Goal: Task Accomplishment & Management: Manage account settings

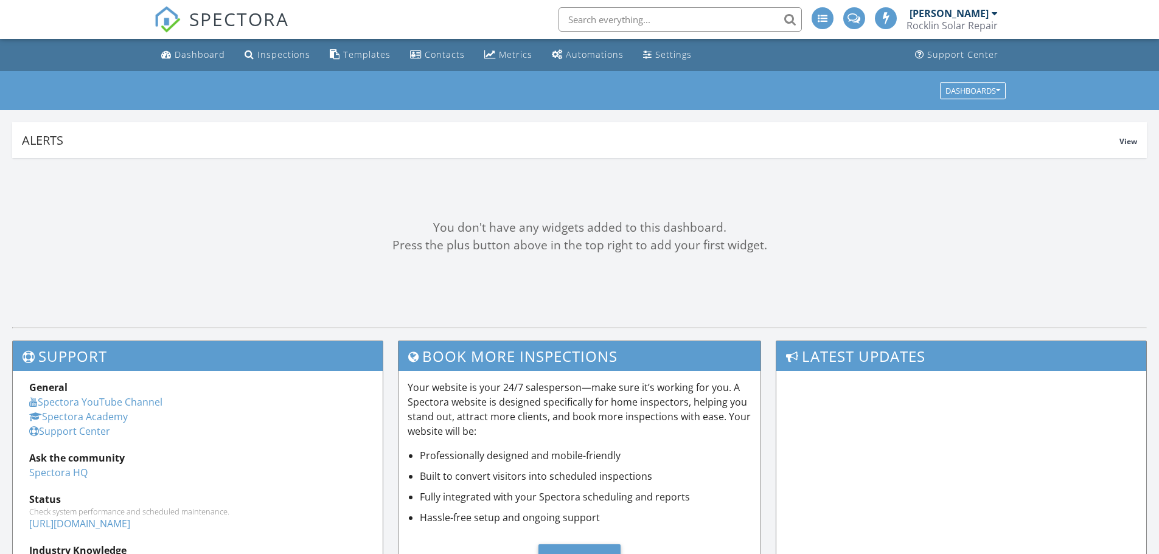
click at [627, 20] on input "text" at bounding box center [680, 19] width 243 height 24
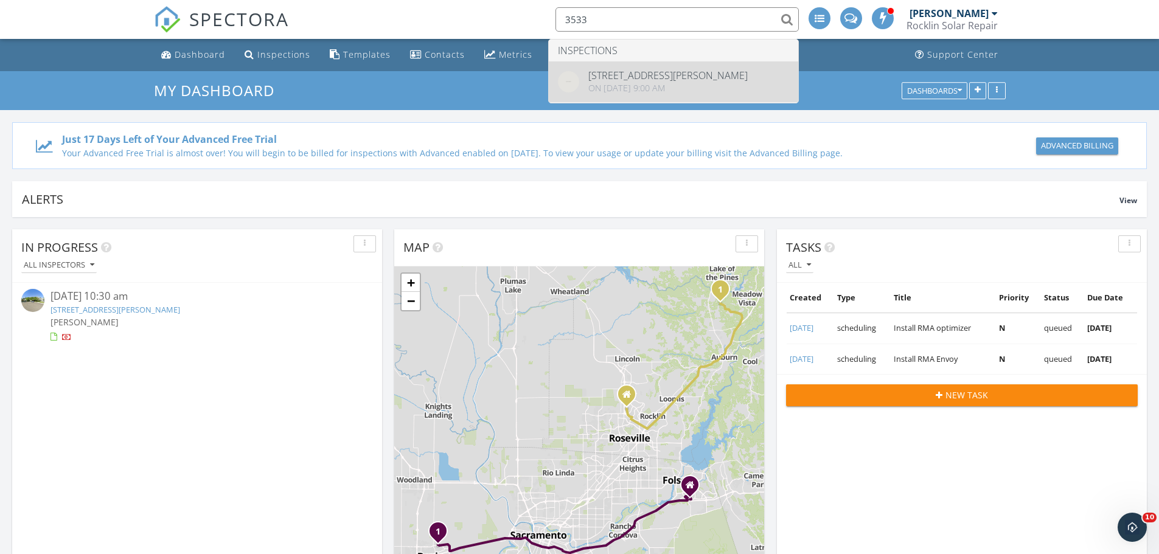
type input "3533"
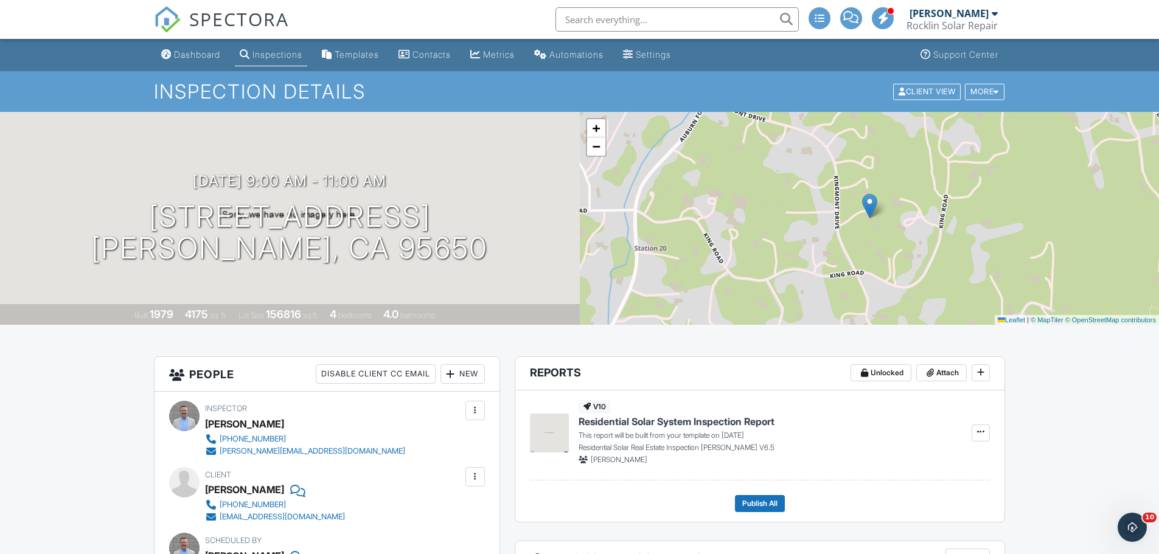
click at [986, 22] on div "Rocklin Solar Repair" at bounding box center [952, 25] width 91 height 12
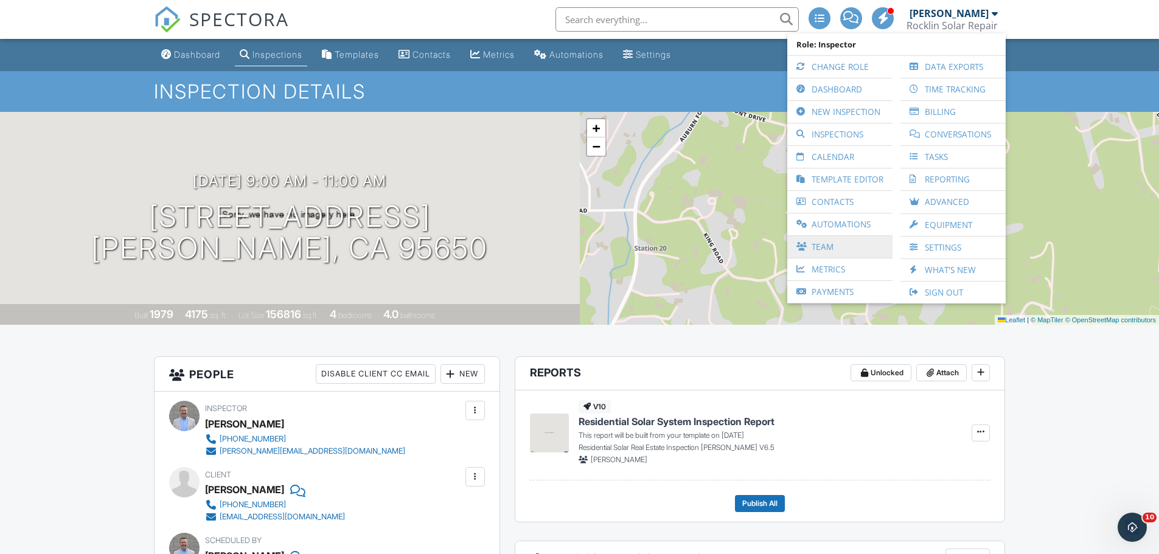
click at [823, 247] on link "Team" at bounding box center [839, 247] width 93 height 22
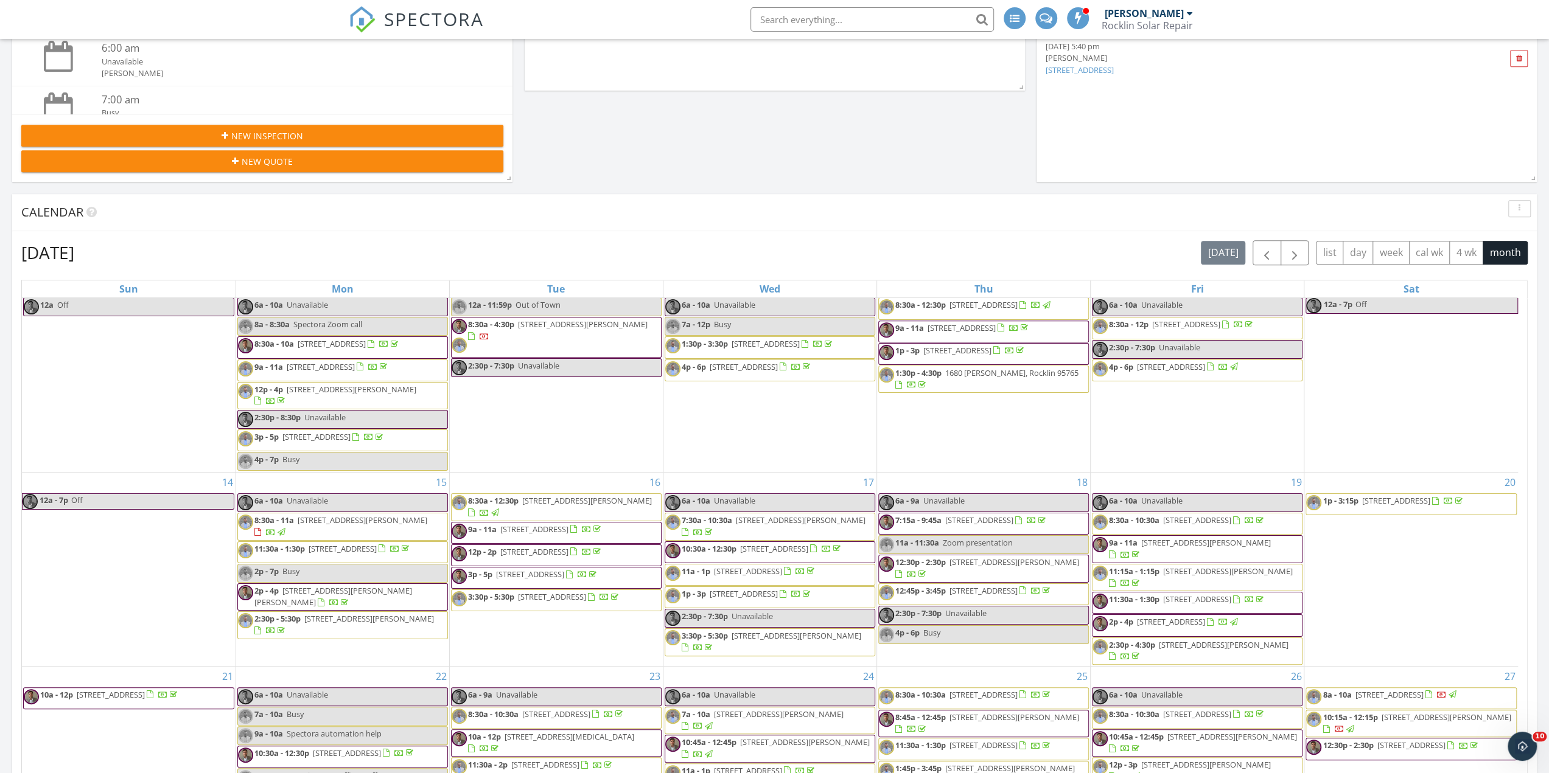
scroll to position [608, 0]
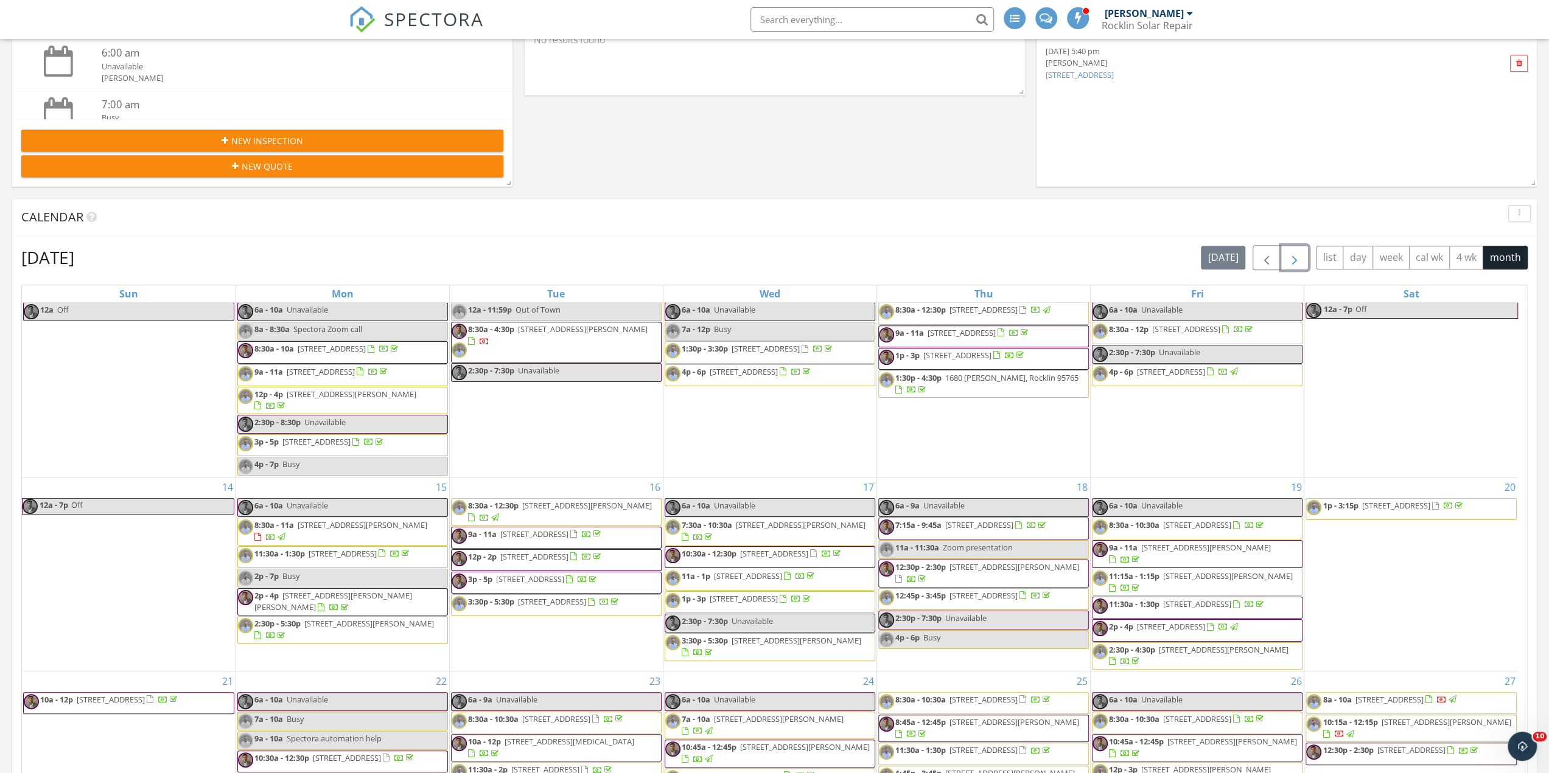
click at [1301, 256] on span "button" at bounding box center [1294, 258] width 15 height 15
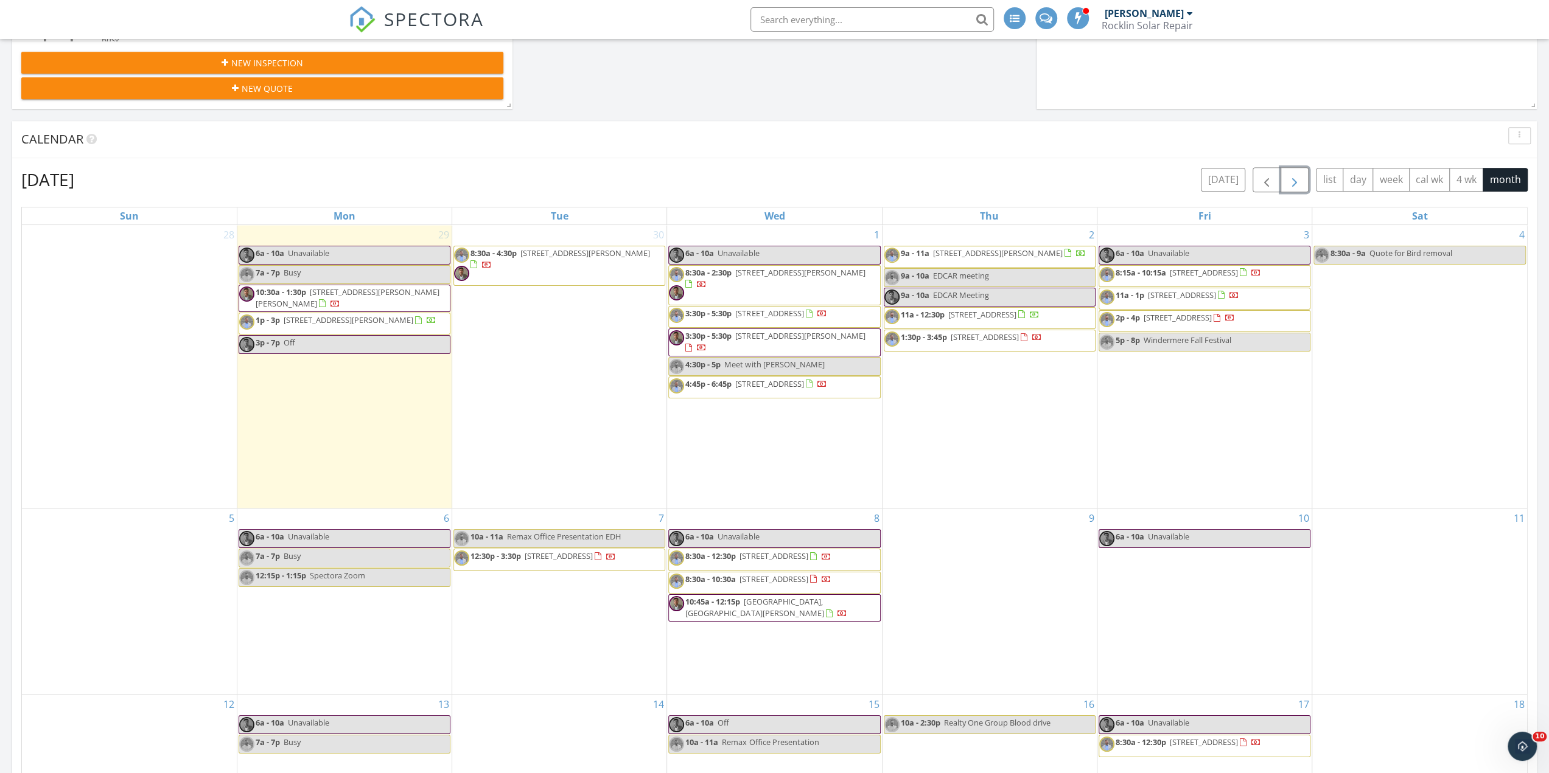
scroll to position [730, 0]
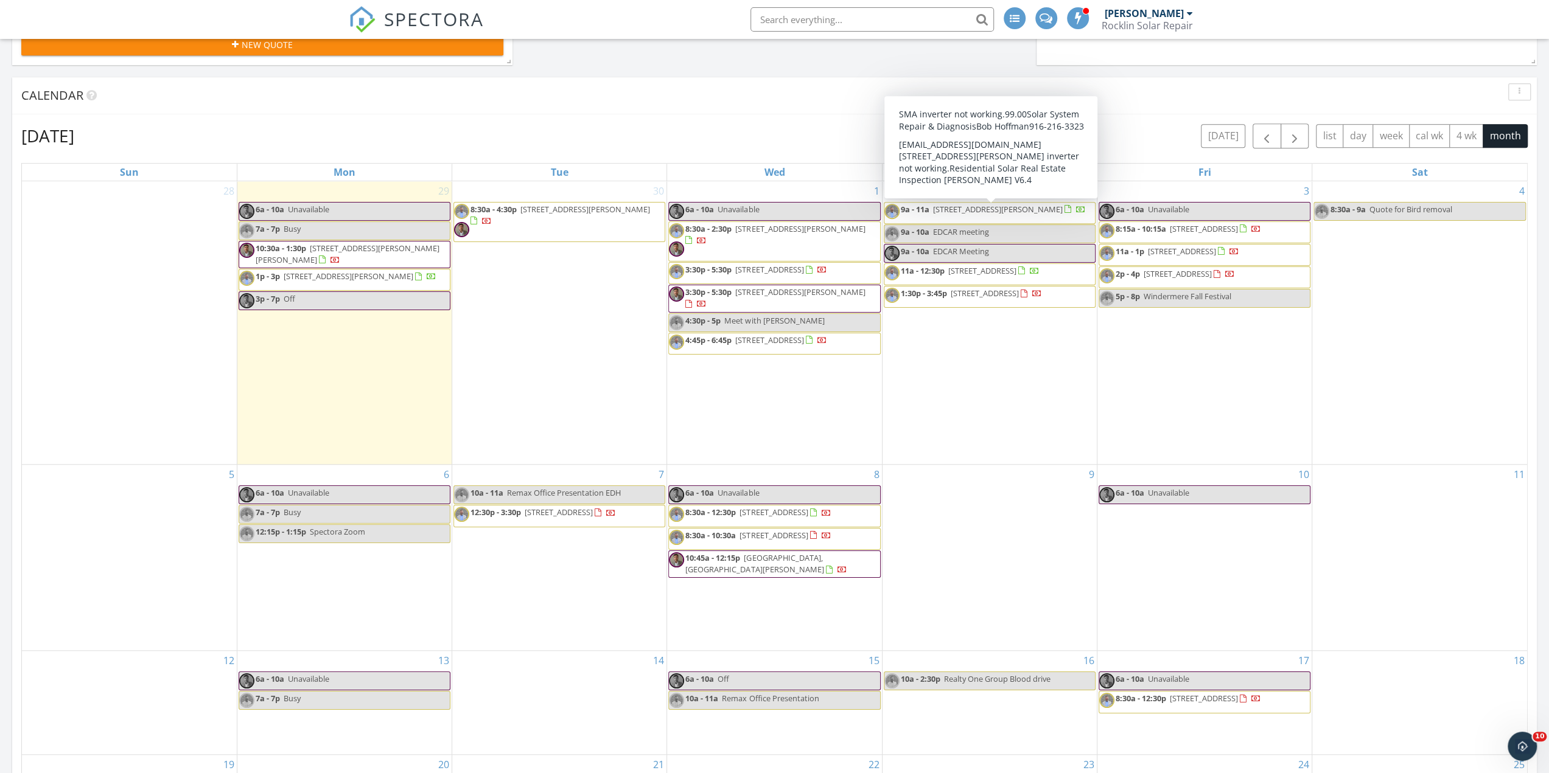
click at [791, 98] on div "Calendar" at bounding box center [765, 95] width 1488 height 18
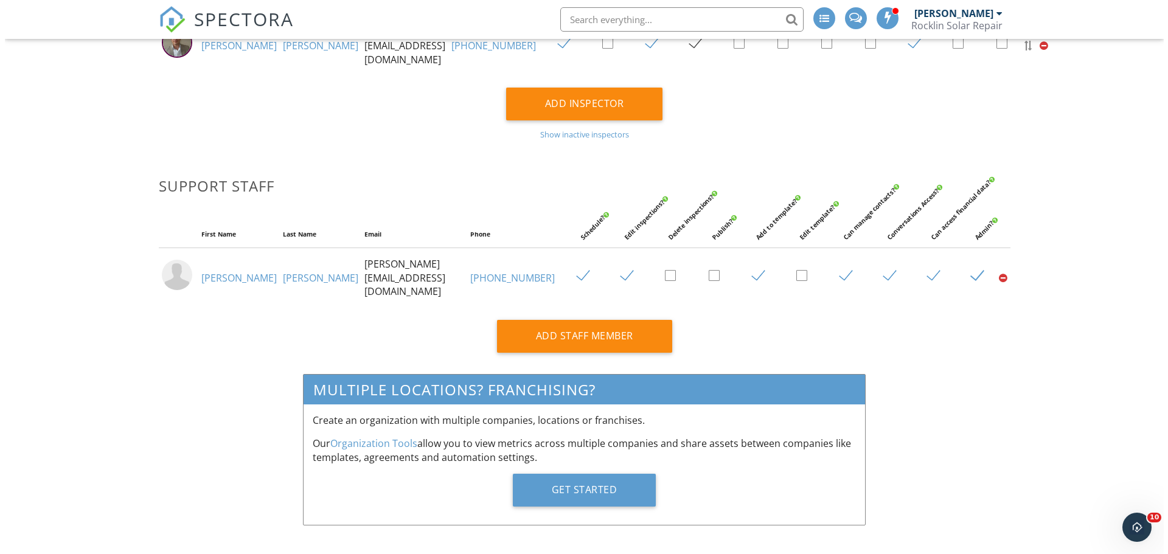
scroll to position [370, 0]
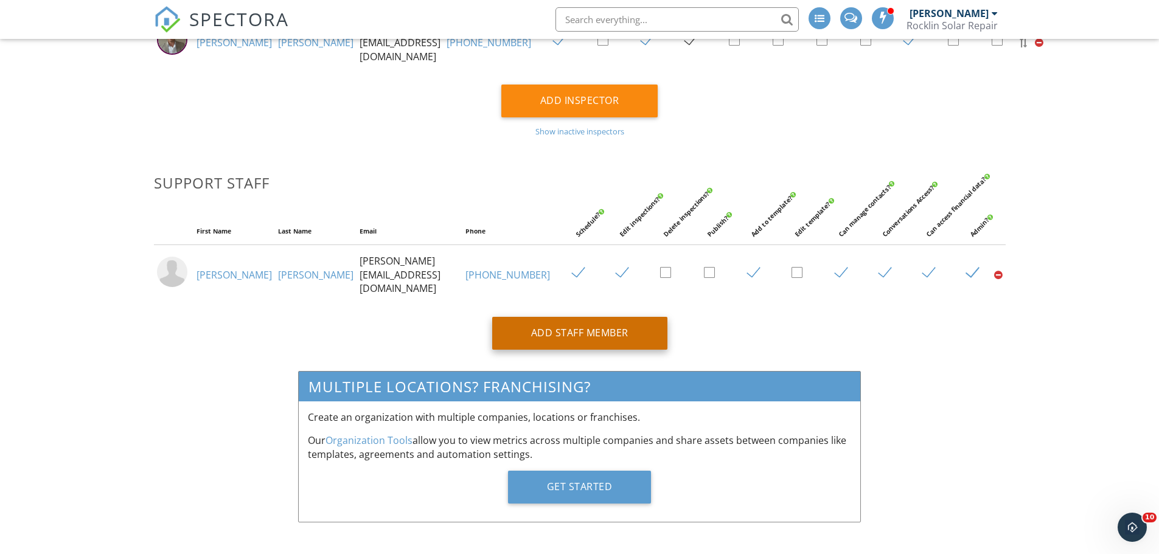
type input "erin@rocklinsolarrepair.com"
click at [599, 323] on div "Add Staff Member" at bounding box center [579, 333] width 175 height 33
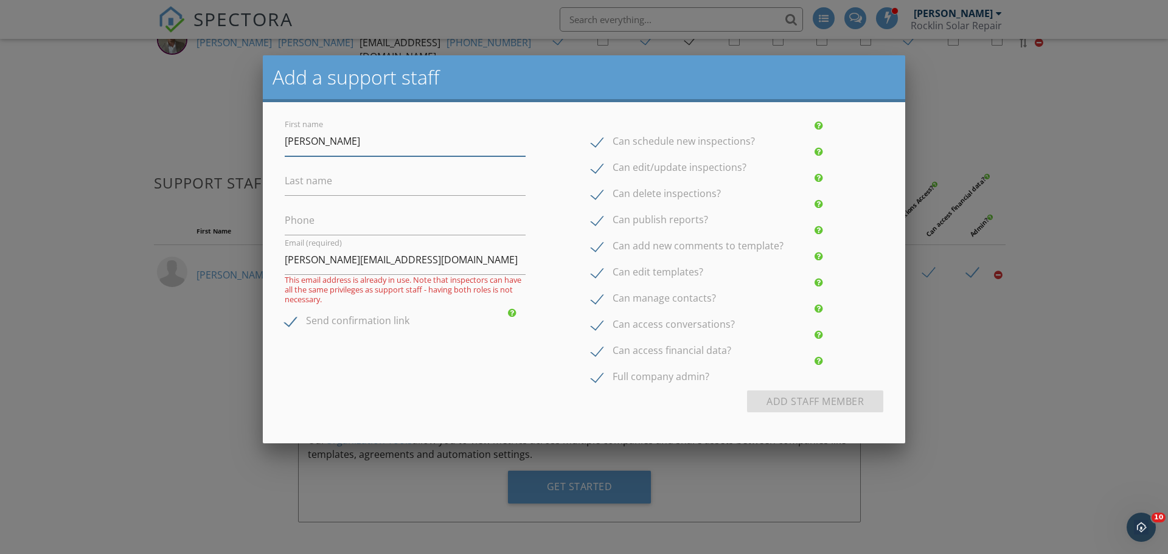
type input "Michelle"
click at [310, 183] on label "Last name" at bounding box center [308, 180] width 47 height 13
click at [310, 183] on input "Last name" at bounding box center [405, 181] width 241 height 30
type input "Badulescu"
click at [316, 225] on input "Phone" at bounding box center [405, 221] width 241 height 30
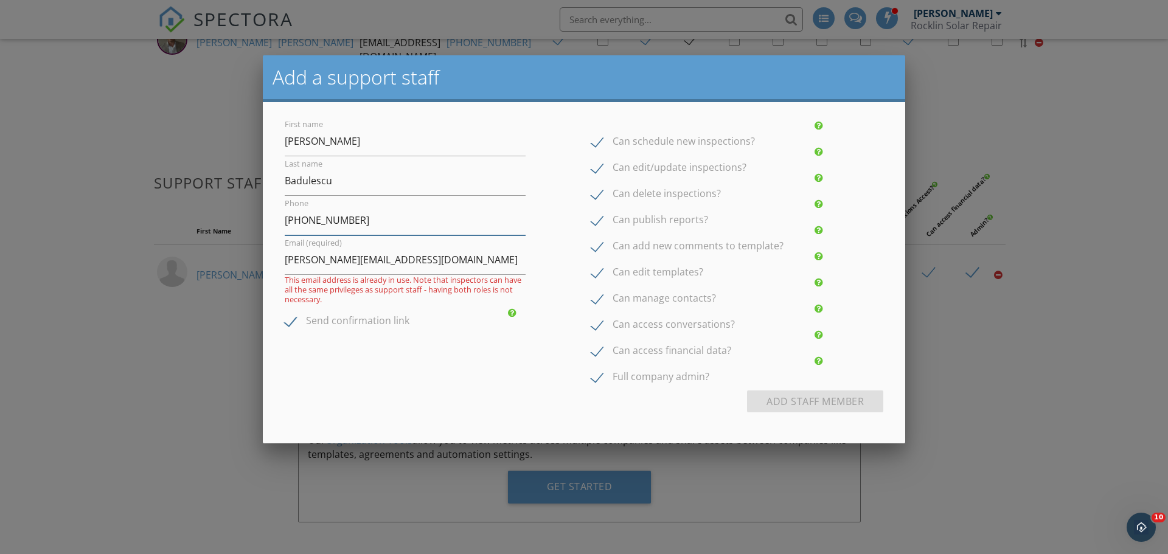
type input "[PHONE_NUMBER]"
click at [301, 267] on input "[PERSON_NAME][EMAIL_ADDRESS][DOMAIN_NAME]" at bounding box center [405, 260] width 241 height 30
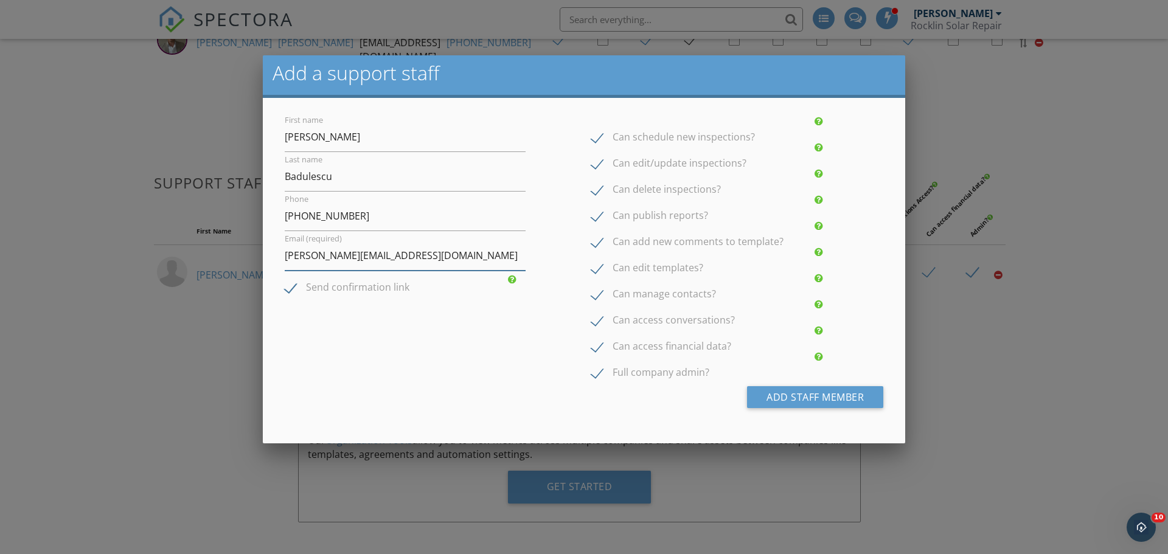
scroll to position [5, 0]
type input "[PERSON_NAME][EMAIL_ADDRESS][DOMAIN_NAME]"
click at [591, 190] on label "Can delete inspections?" at bounding box center [656, 190] width 130 height 15
checkbox input "false"
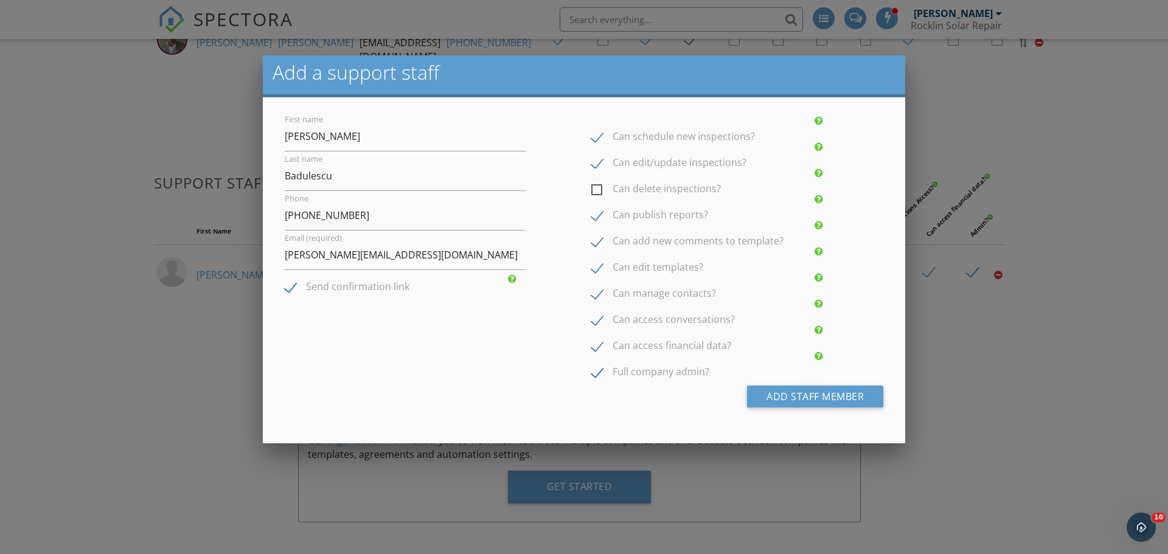
click at [591, 269] on label "Can edit templates?" at bounding box center [647, 269] width 112 height 15
checkbox input "false"
click at [597, 240] on label "Can add new comments to template?" at bounding box center [687, 242] width 192 height 15
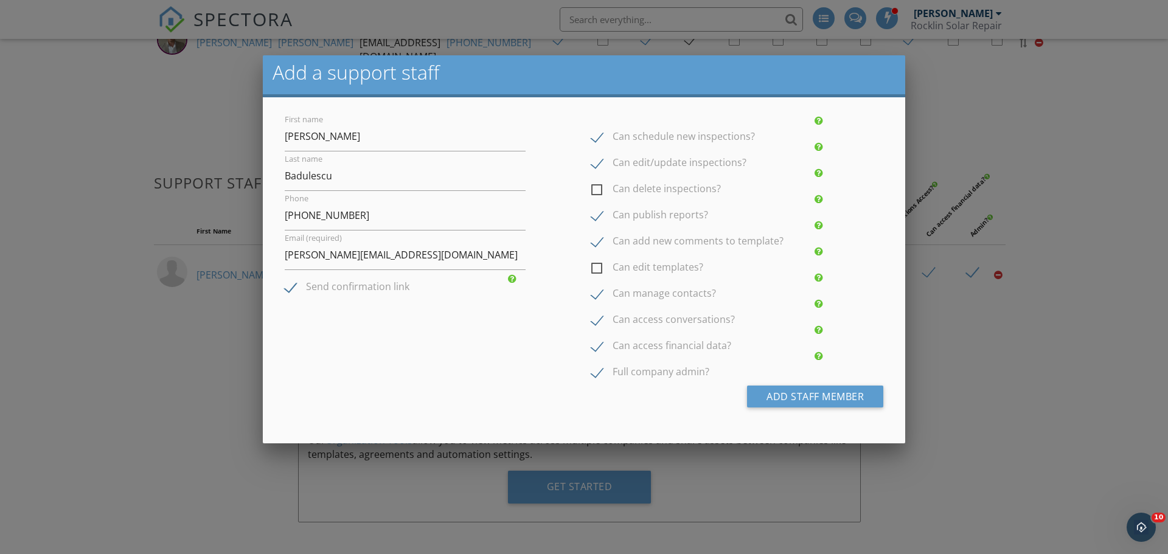
checkbox input "false"
click at [593, 343] on label "Can access financial data?" at bounding box center [661, 347] width 140 height 15
click at [815, 330] on div at bounding box center [819, 330] width 9 height 10
click at [596, 343] on label "Can access financial data?" at bounding box center [661, 347] width 140 height 15
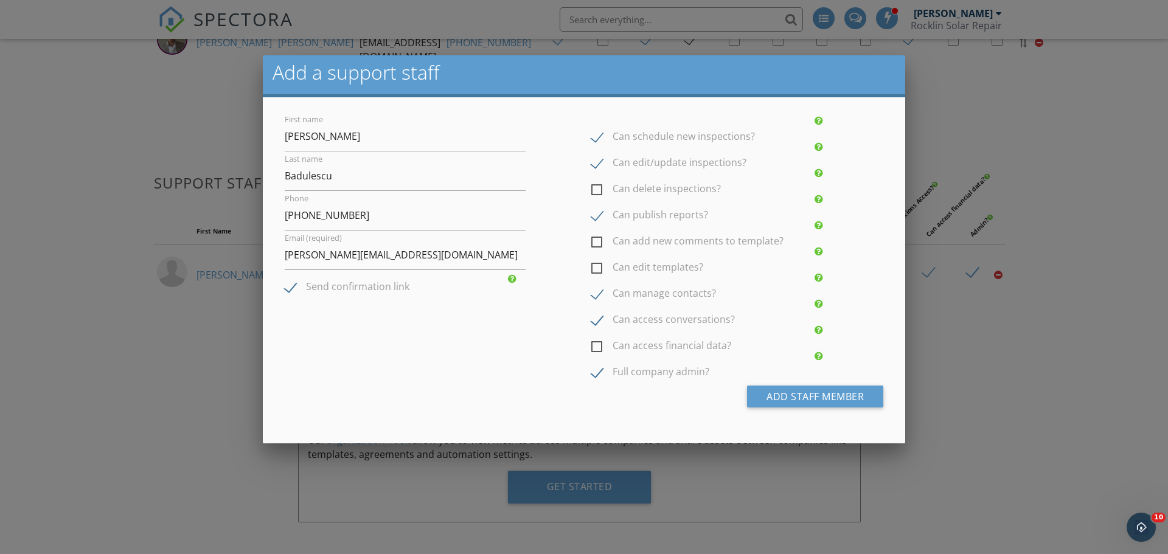
click at [596, 343] on input "Can access financial data?" at bounding box center [595, 340] width 8 height 8
checkbox input "true"
click at [815, 360] on div at bounding box center [819, 356] width 9 height 10
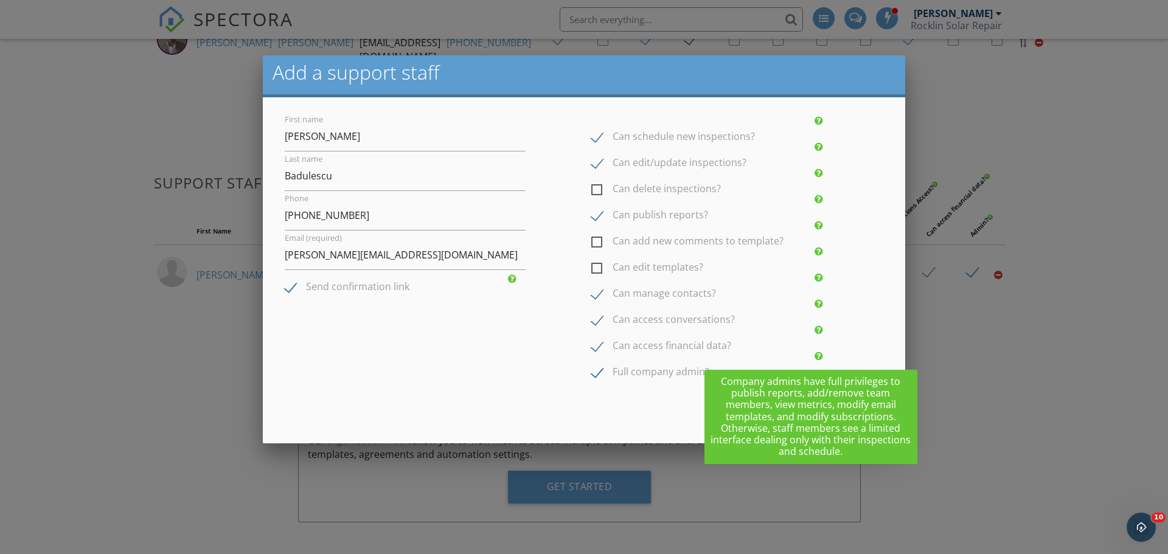
click at [815, 360] on div at bounding box center [819, 356] width 9 height 10
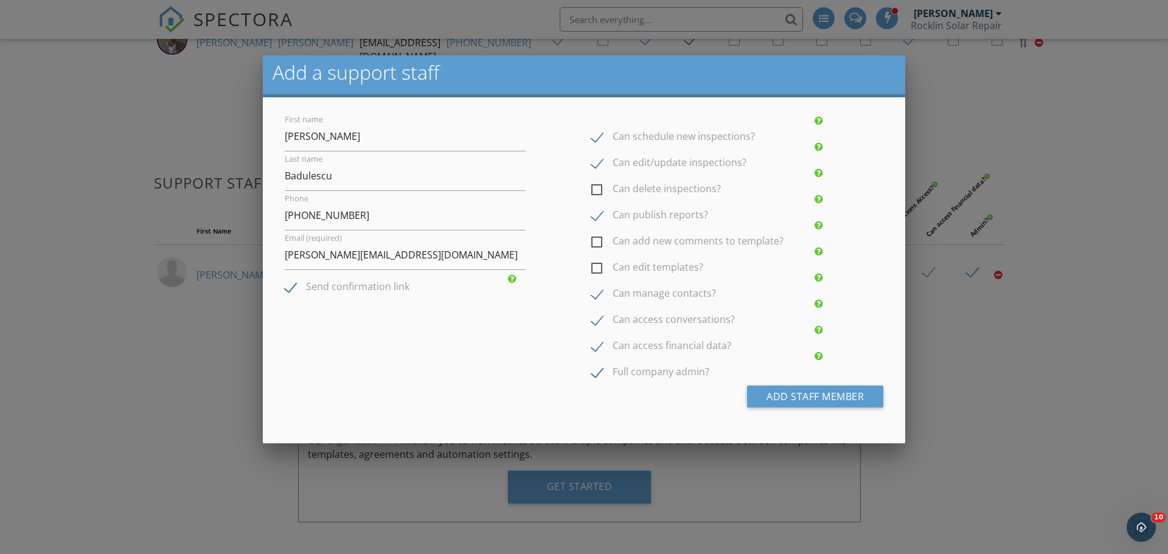
click at [598, 374] on label "Full company admin?" at bounding box center [650, 373] width 118 height 15
checkbox input "false"
click at [801, 394] on button "Add Staff Member" at bounding box center [815, 397] width 136 height 22
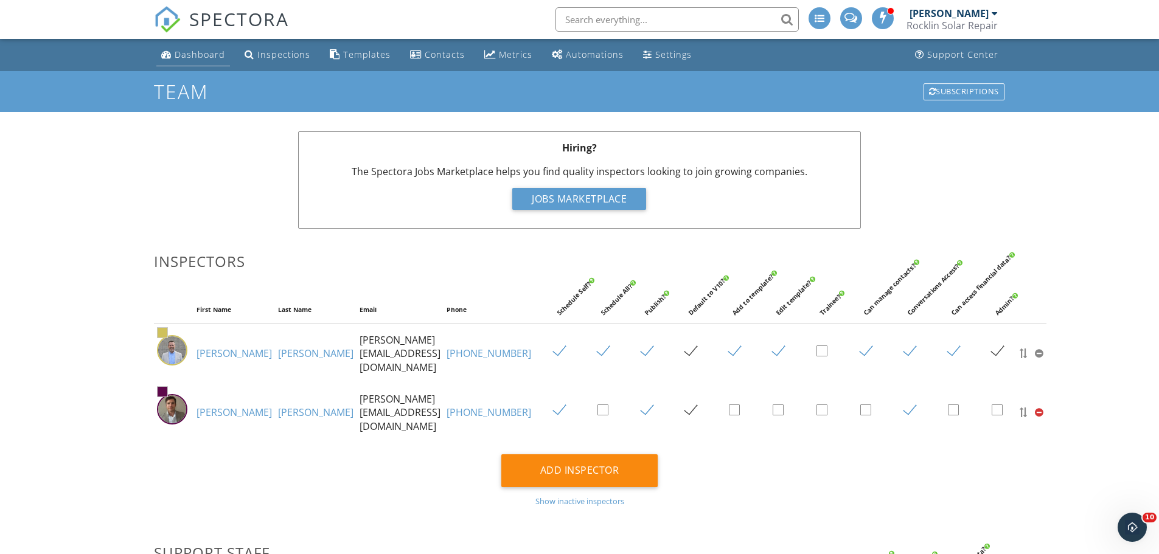
click at [194, 55] on div "Dashboard" at bounding box center [200, 55] width 51 height 12
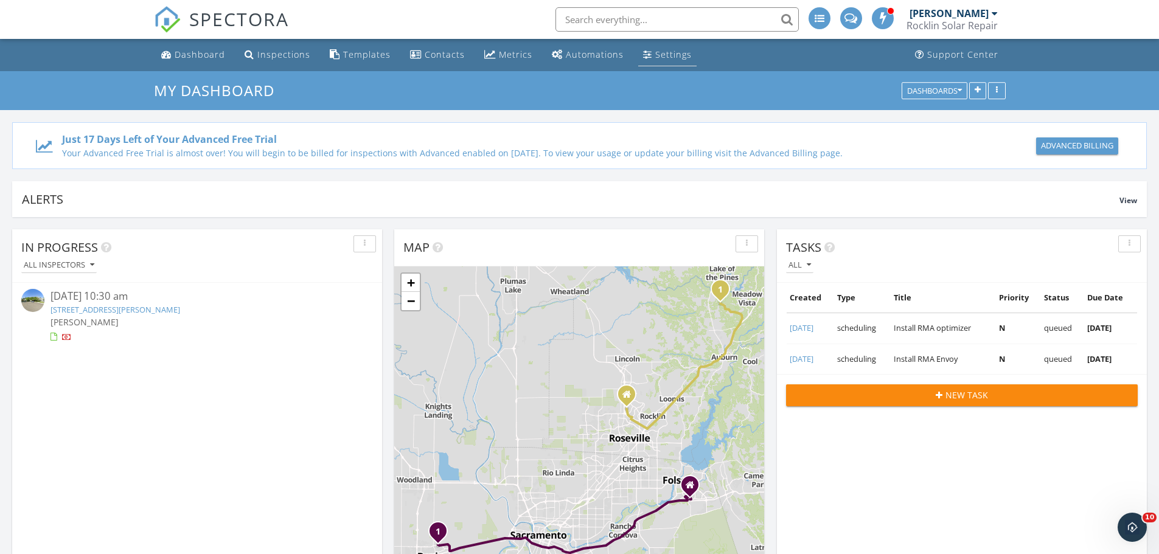
click at [680, 58] on div "Settings" at bounding box center [673, 55] width 37 height 12
click at [660, 57] on div "Settings" at bounding box center [673, 55] width 37 height 12
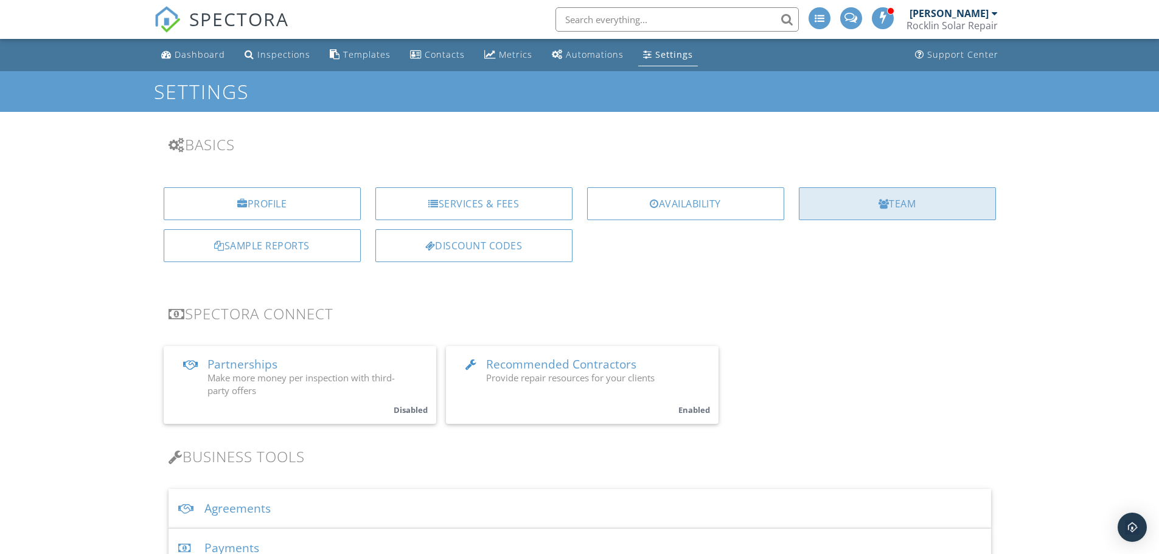
click at [906, 206] on div "Team" at bounding box center [897, 203] width 197 height 33
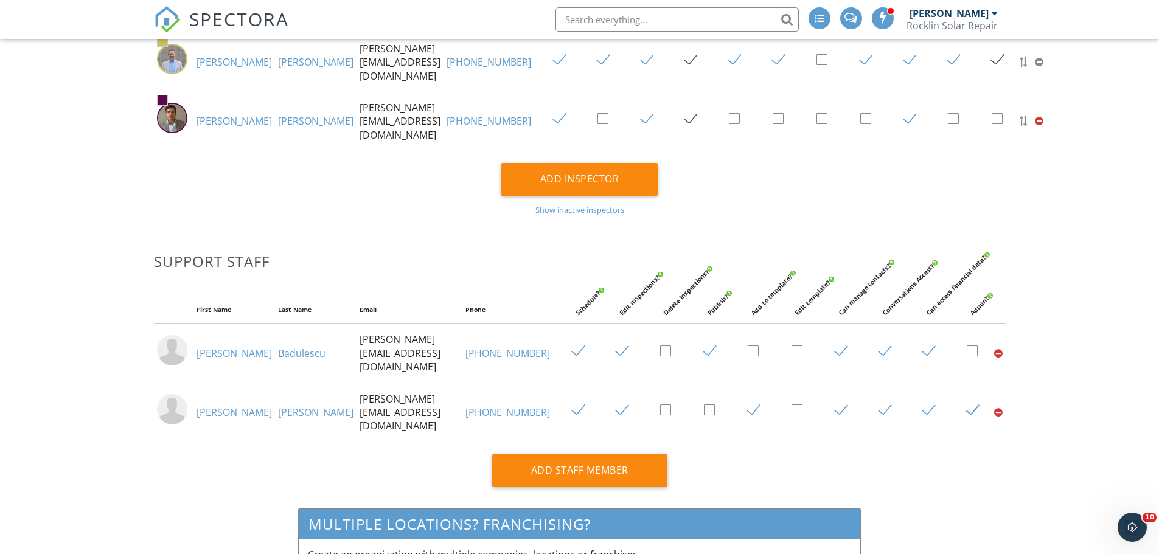
scroll to position [365, 0]
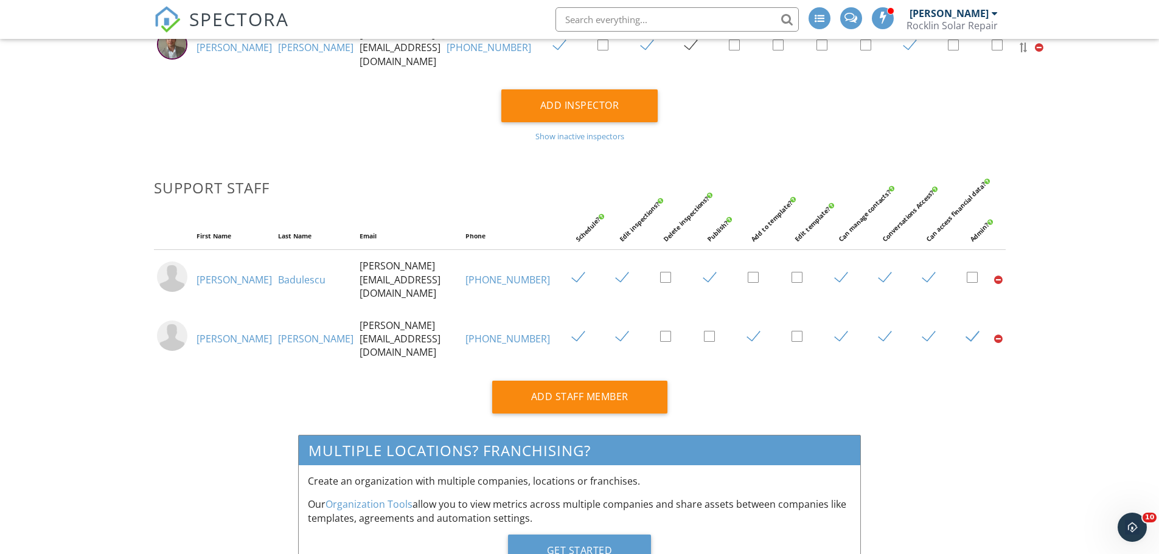
click at [278, 273] on link "Badulescu" at bounding box center [301, 279] width 47 height 13
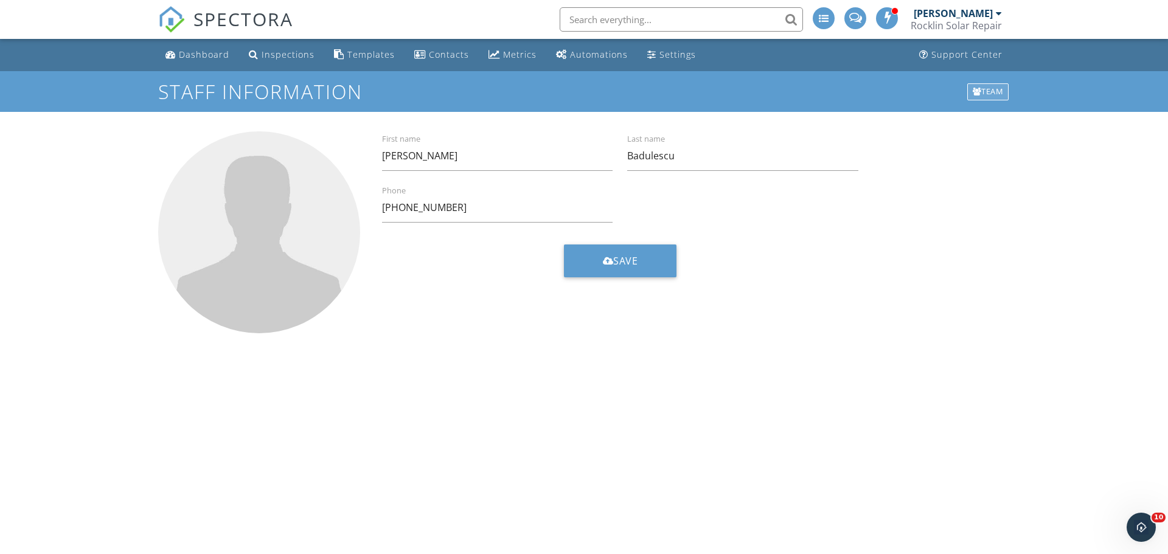
click at [997, 87] on div "Team" at bounding box center [988, 91] width 42 height 17
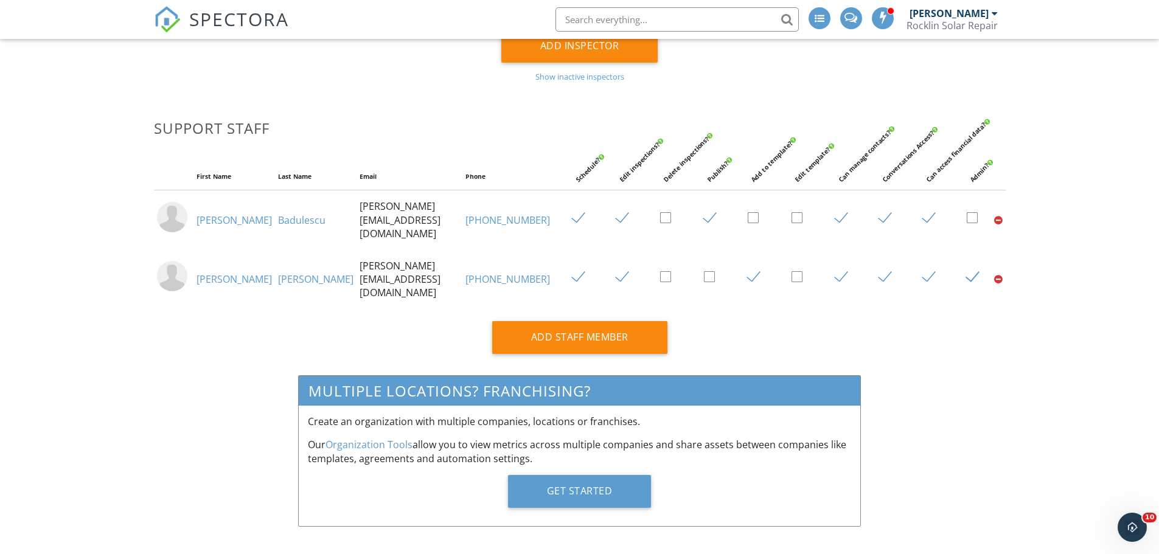
click at [488, 214] on link "[PHONE_NUMBER]" at bounding box center [507, 220] width 85 height 13
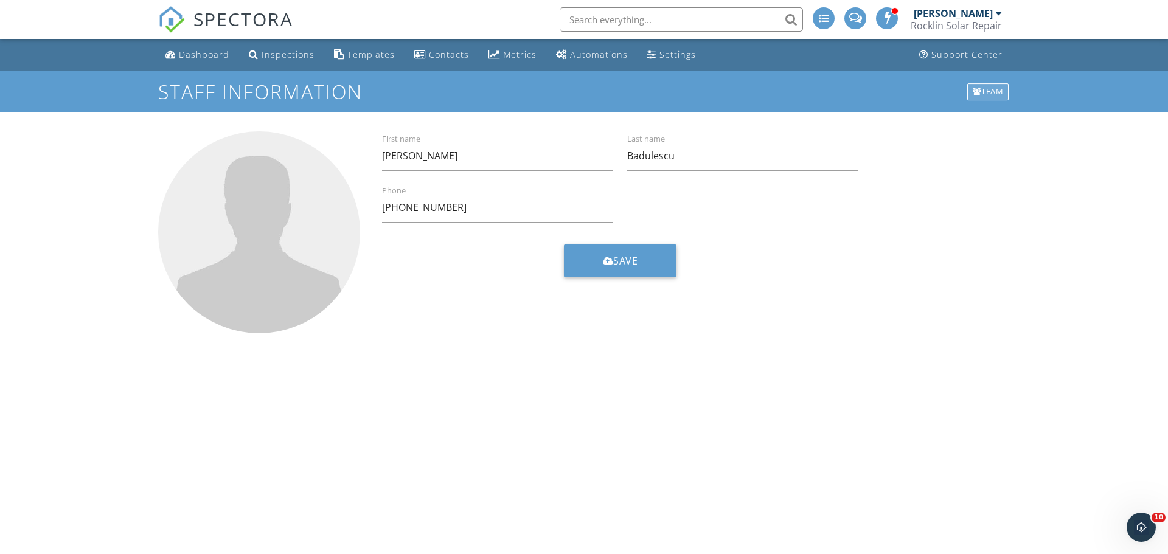
click at [984, 94] on div "Team" at bounding box center [988, 91] width 42 height 17
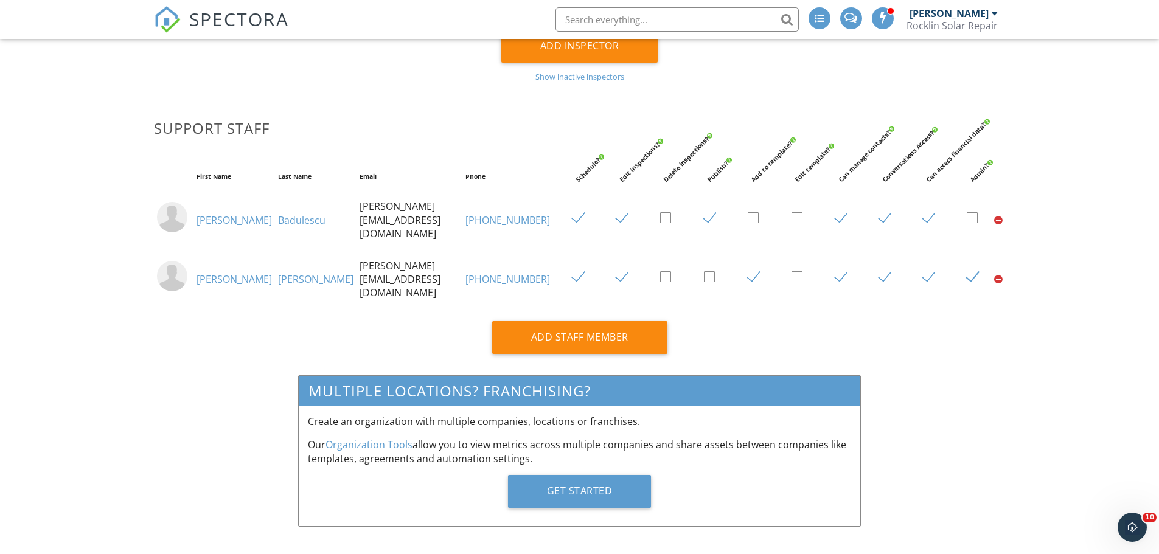
scroll to position [364, 0]
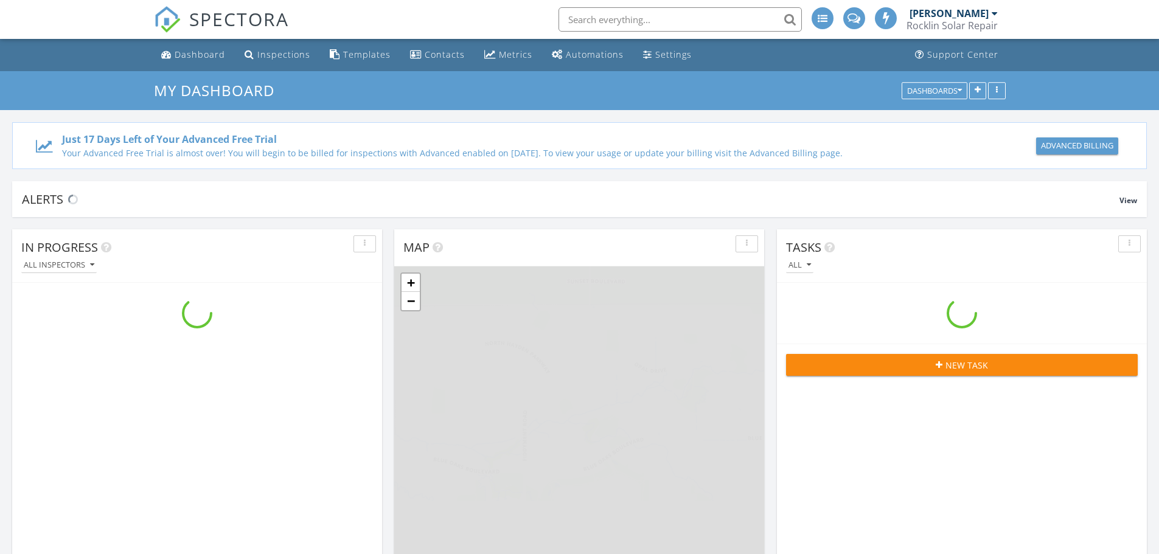
scroll to position [1613, 1178]
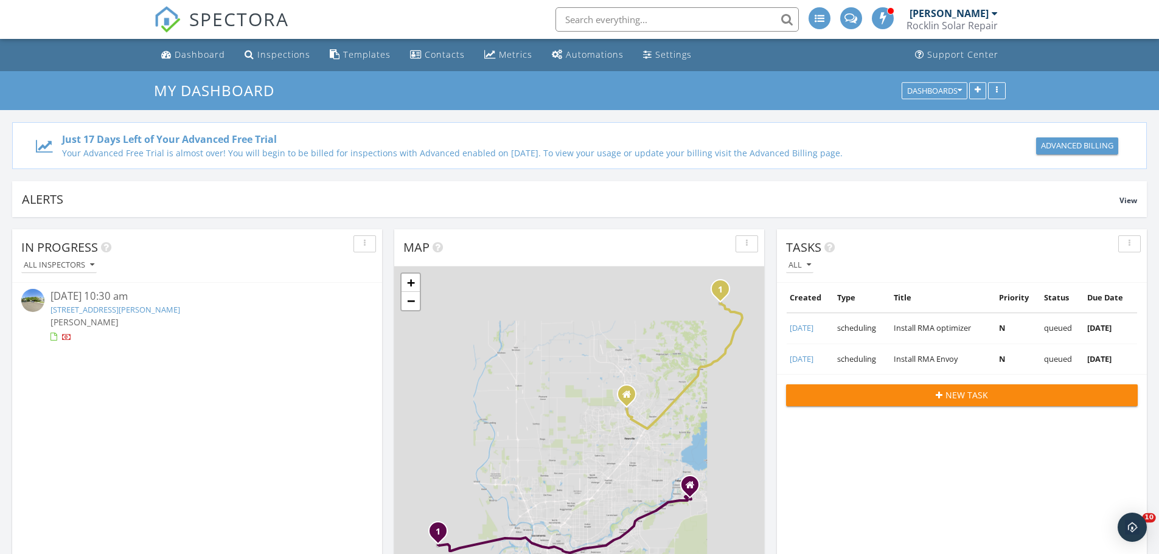
click at [992, 12] on div at bounding box center [995, 14] width 6 height 10
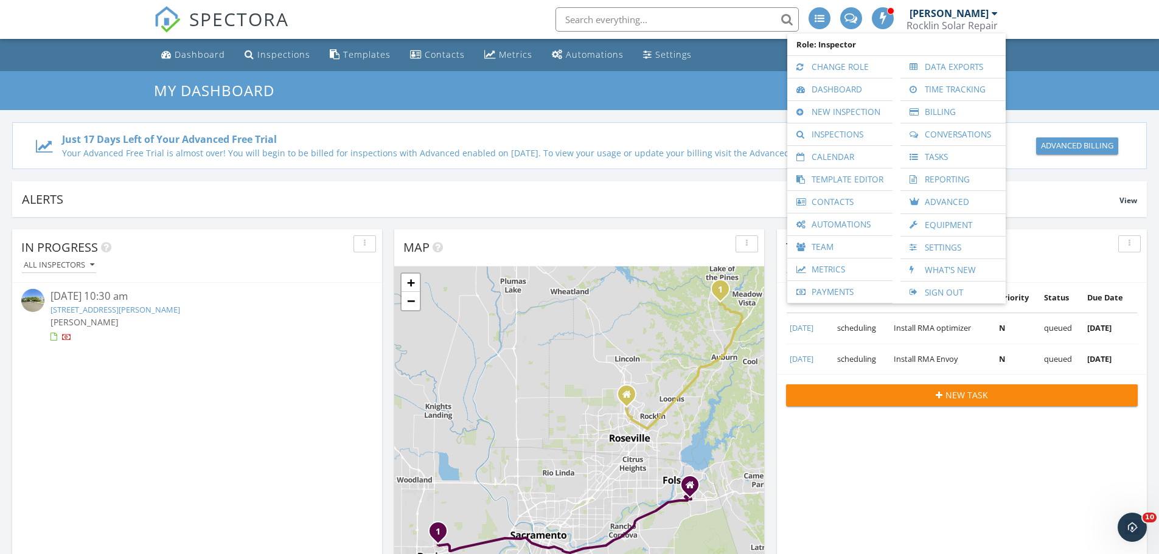
scroll to position [0, 0]
click at [944, 291] on link "Sign Out" at bounding box center [953, 293] width 93 height 22
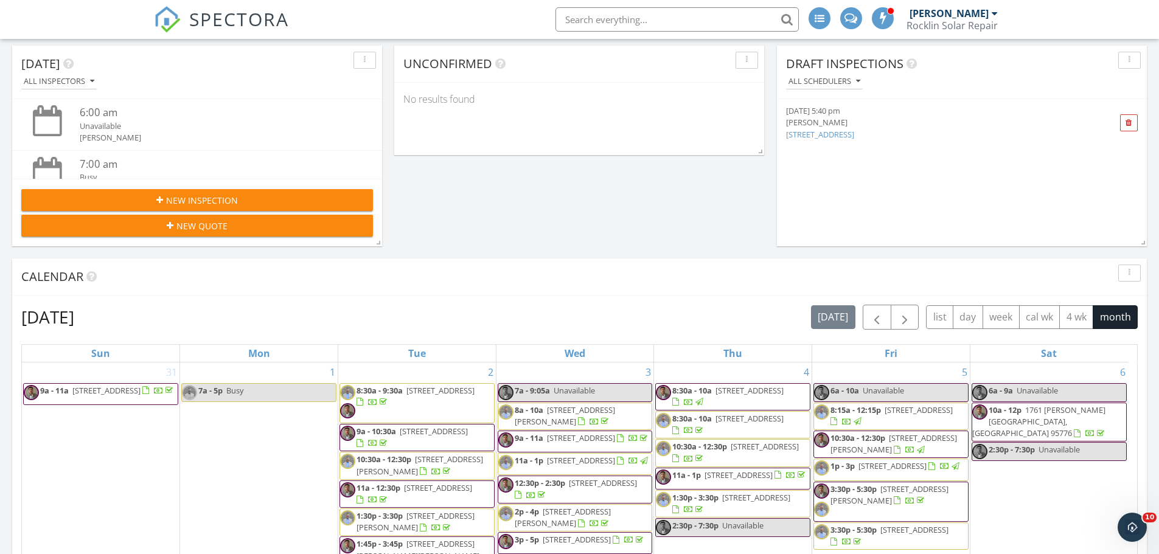
scroll to position [548, 0]
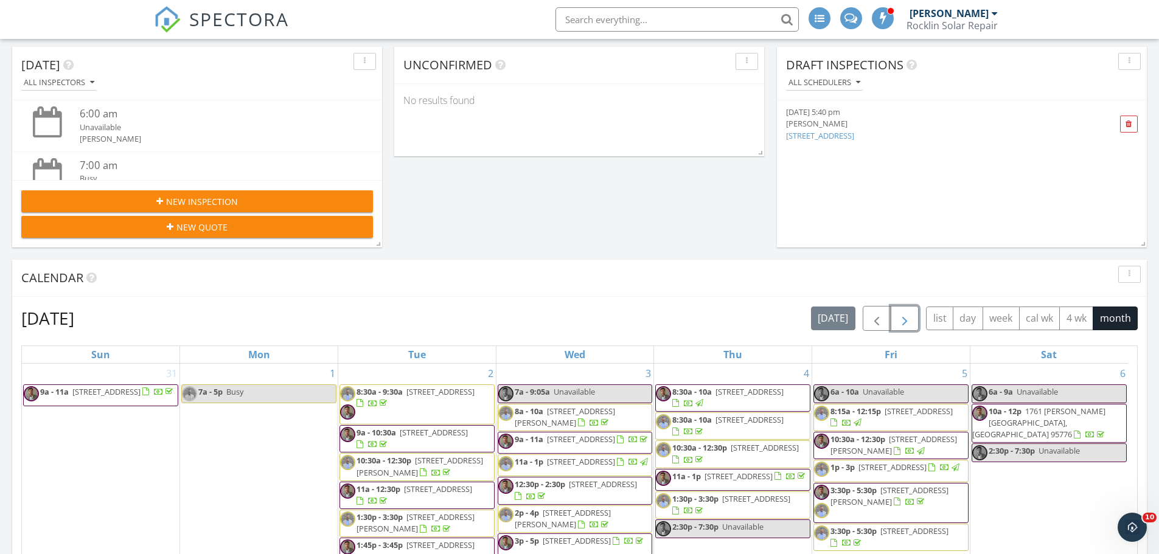
click at [911, 315] on span "button" at bounding box center [904, 319] width 15 height 15
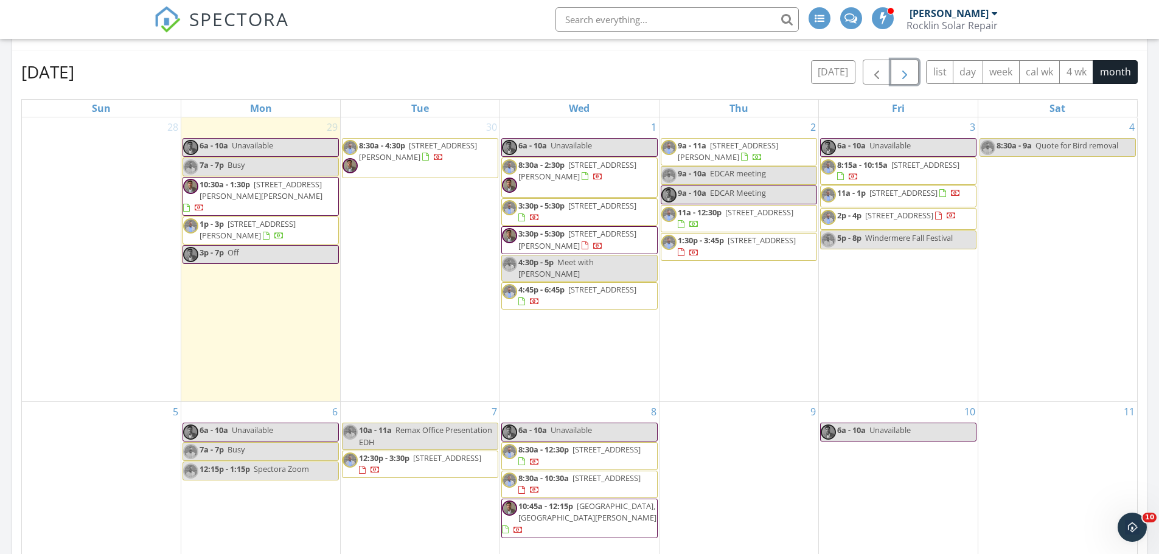
scroll to position [791, 0]
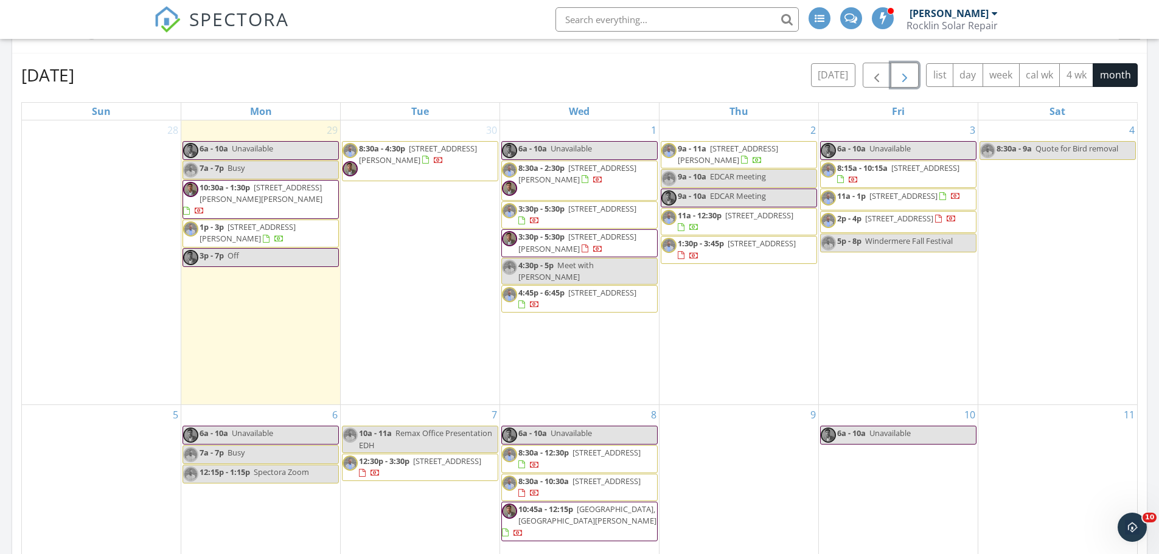
drag, startPoint x: 260, startPoint y: 235, endPoint x: 267, endPoint y: 223, distance: 13.9
click at [267, 223] on span "1p - 3p 5200 Thomas Dr, Auburn 95602" at bounding box center [260, 233] width 155 height 24
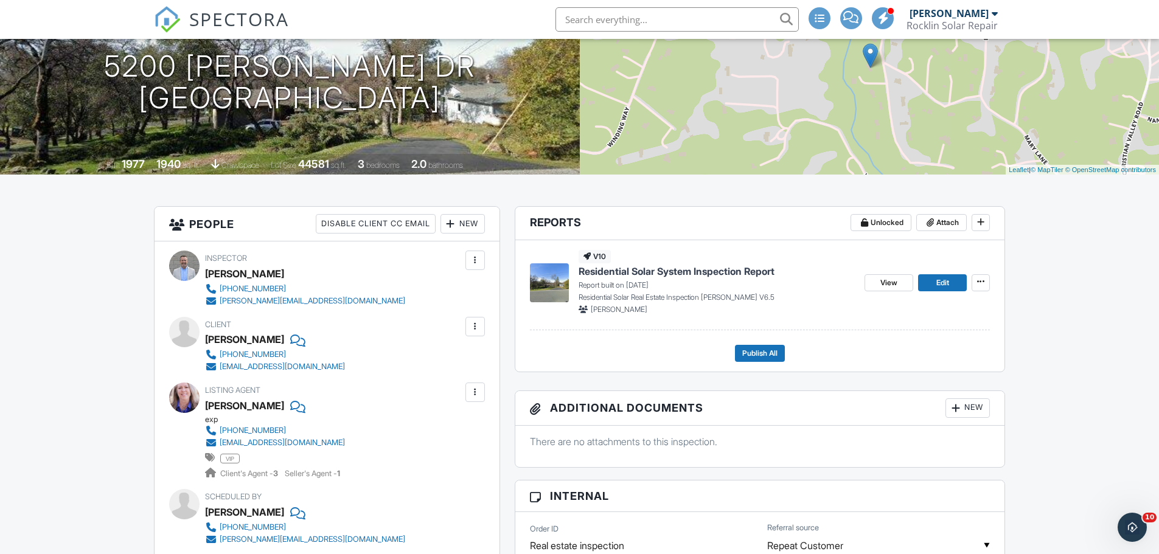
scroll to position [122, 0]
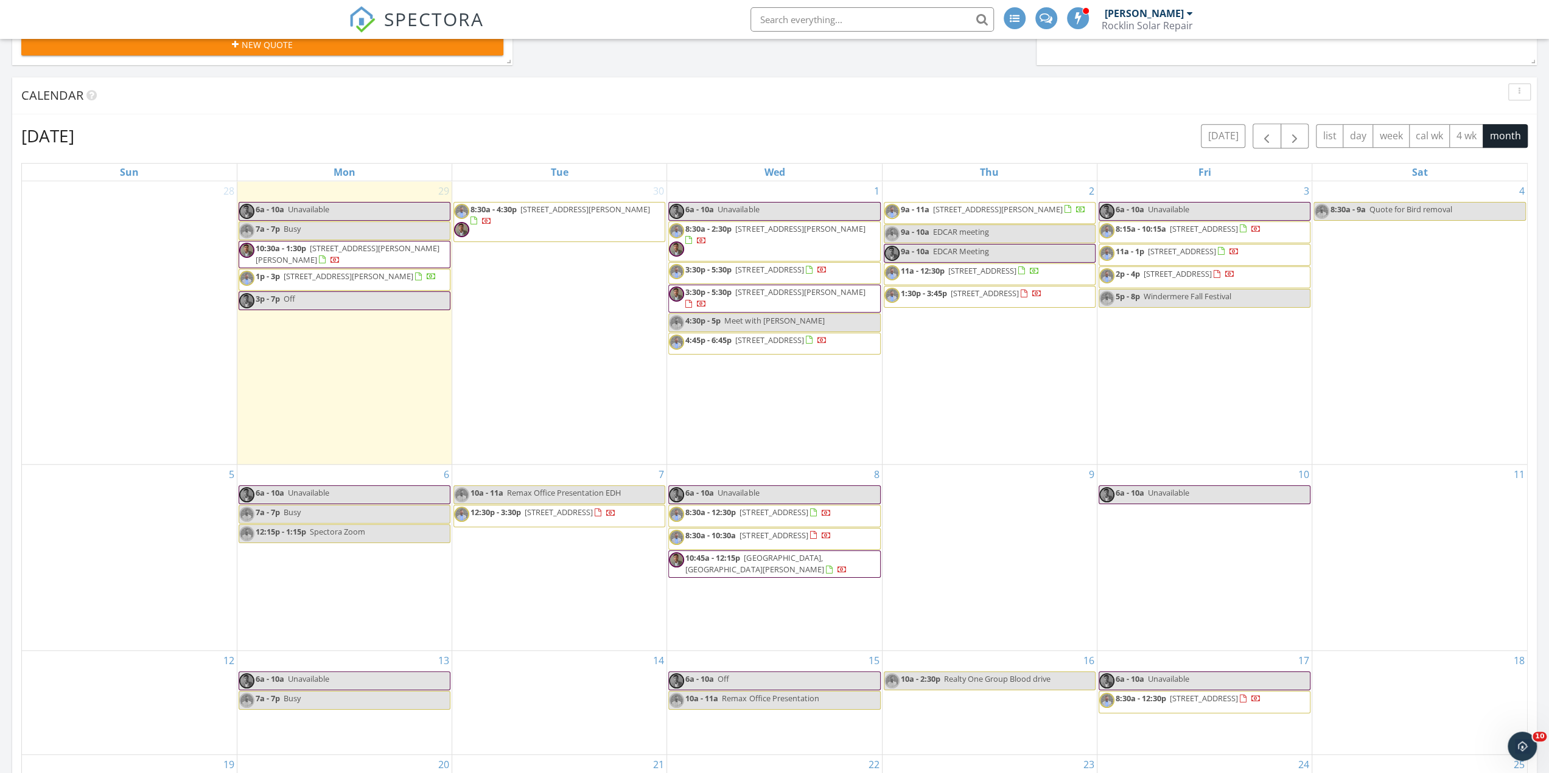
scroll to position [1612, 1567]
click at [1229, 125] on button "[DATE]" at bounding box center [1222, 136] width 44 height 24
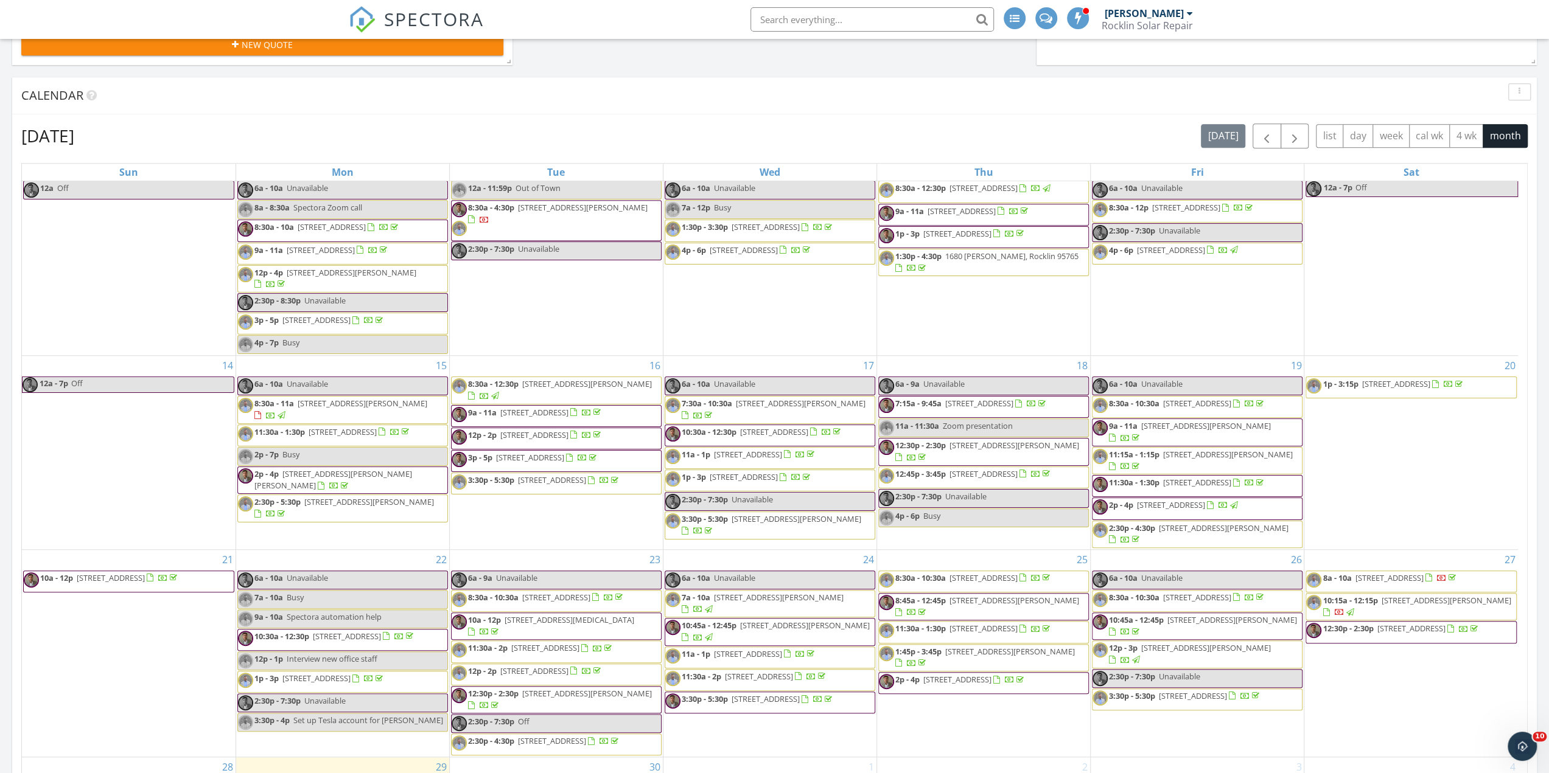
scroll to position [271, 0]
click at [808, 21] on input "text" at bounding box center [871, 19] width 243 height 24
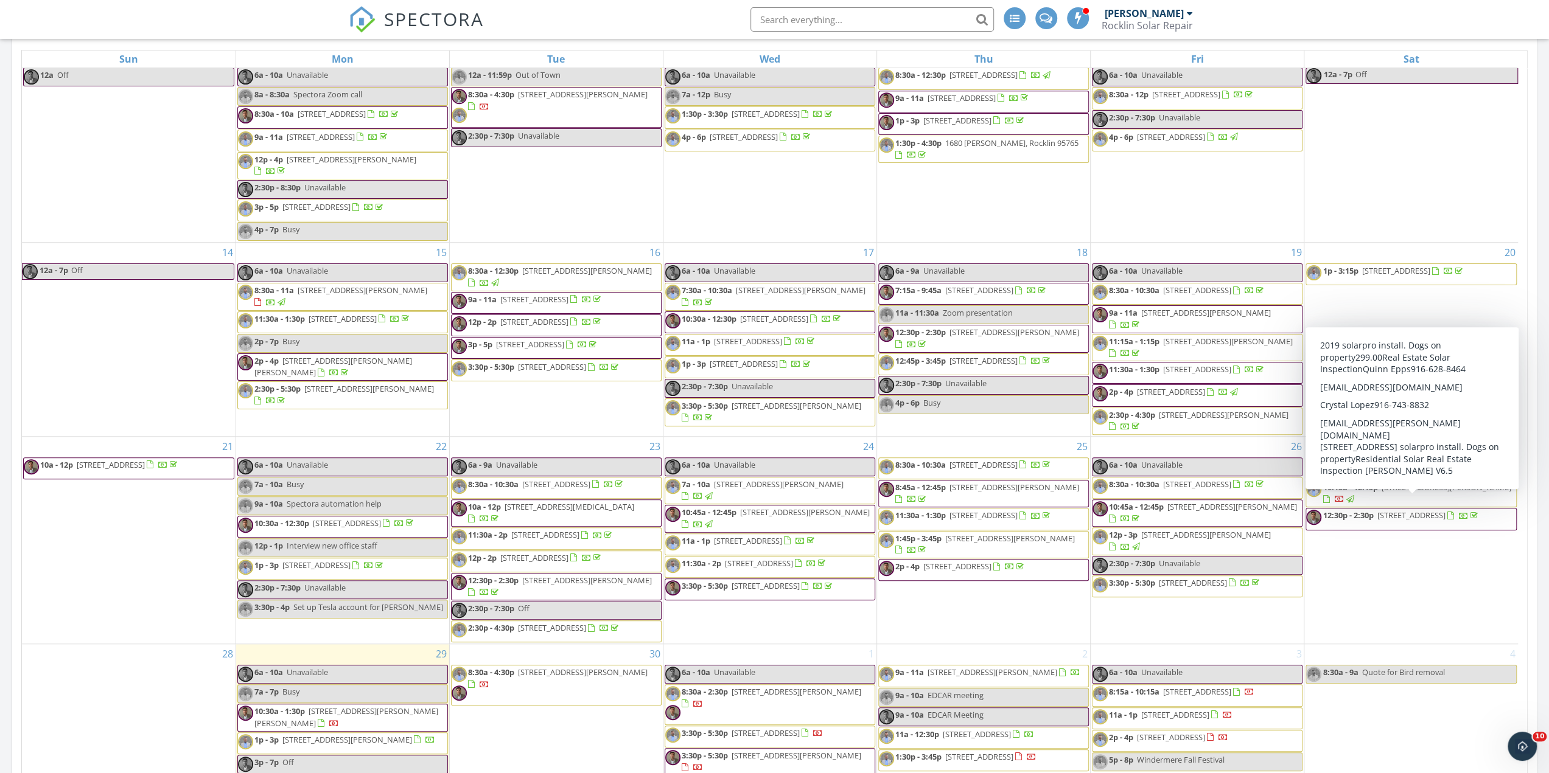
scroll to position [852, 0]
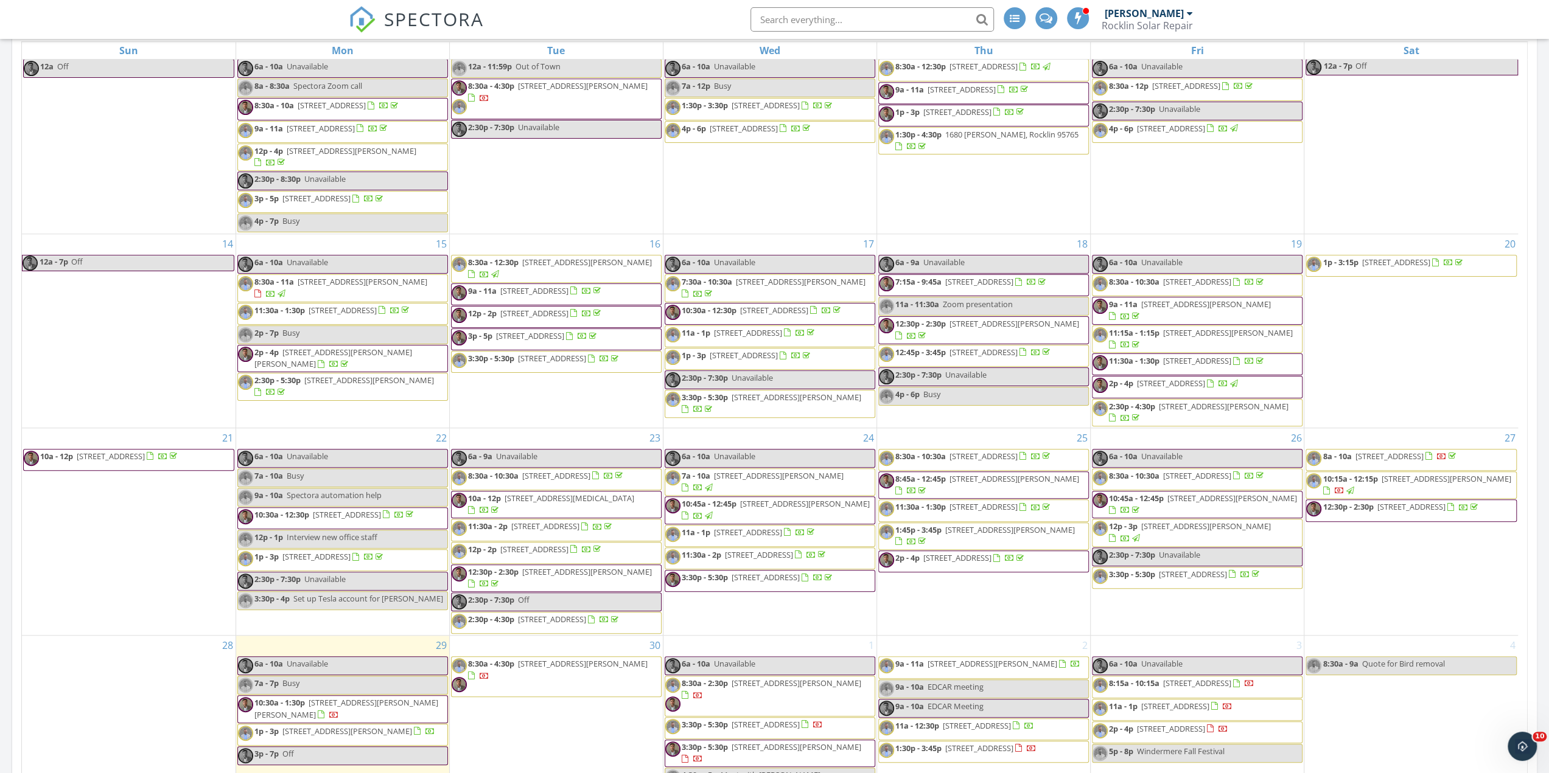
click at [1545, 496] on div "Today All Inspectors 6:00 am Unavailable Steve LeBlanc 7:00 am Busy Erin Clark …" at bounding box center [774, 162] width 1549 height 1594
click at [1406, 473] on span "[STREET_ADDRESS][PERSON_NAME]" at bounding box center [1446, 478] width 130 height 11
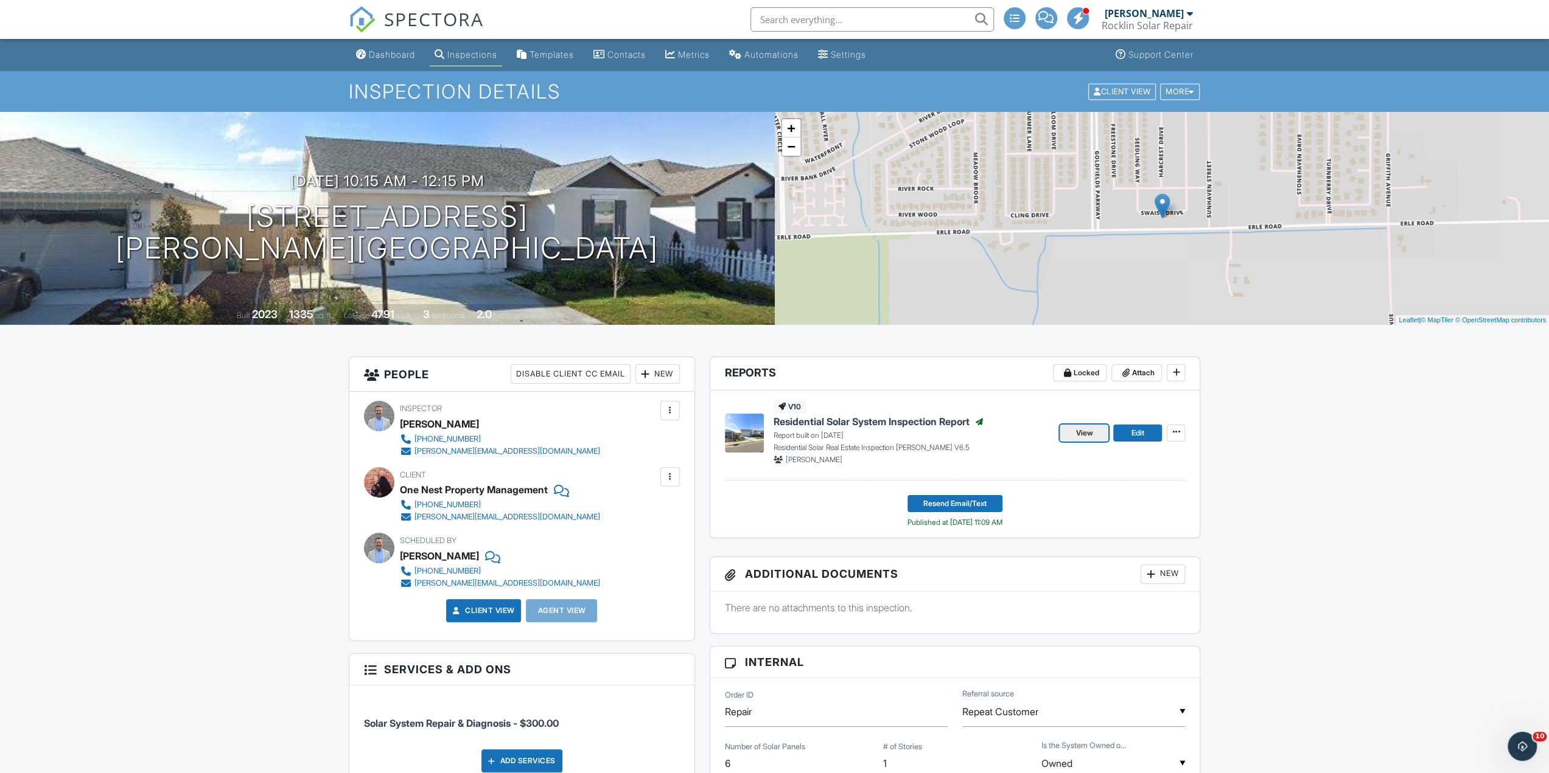
click at [1089, 435] on span "View" at bounding box center [1083, 433] width 17 height 12
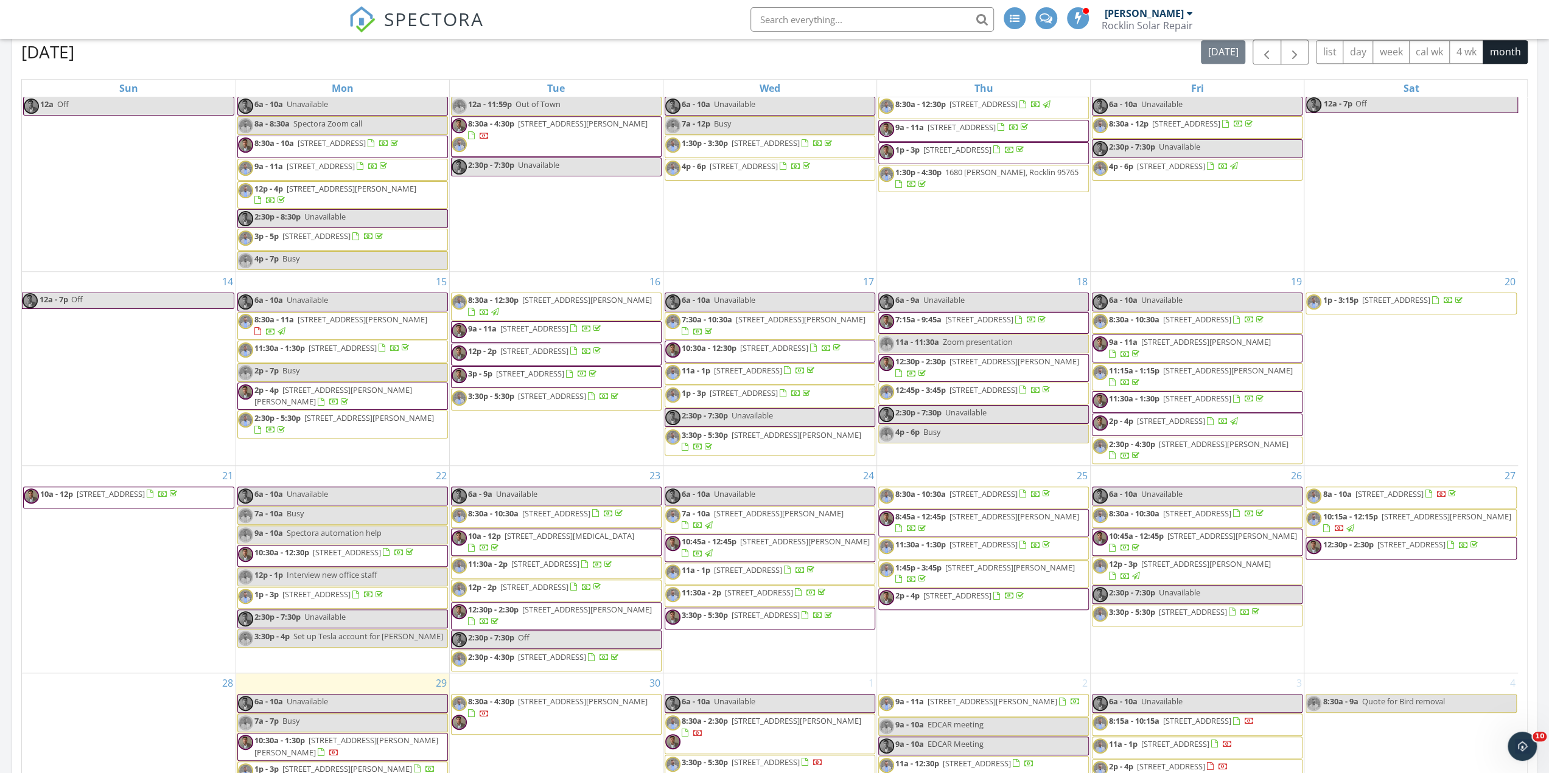
scroll to position [974, 0]
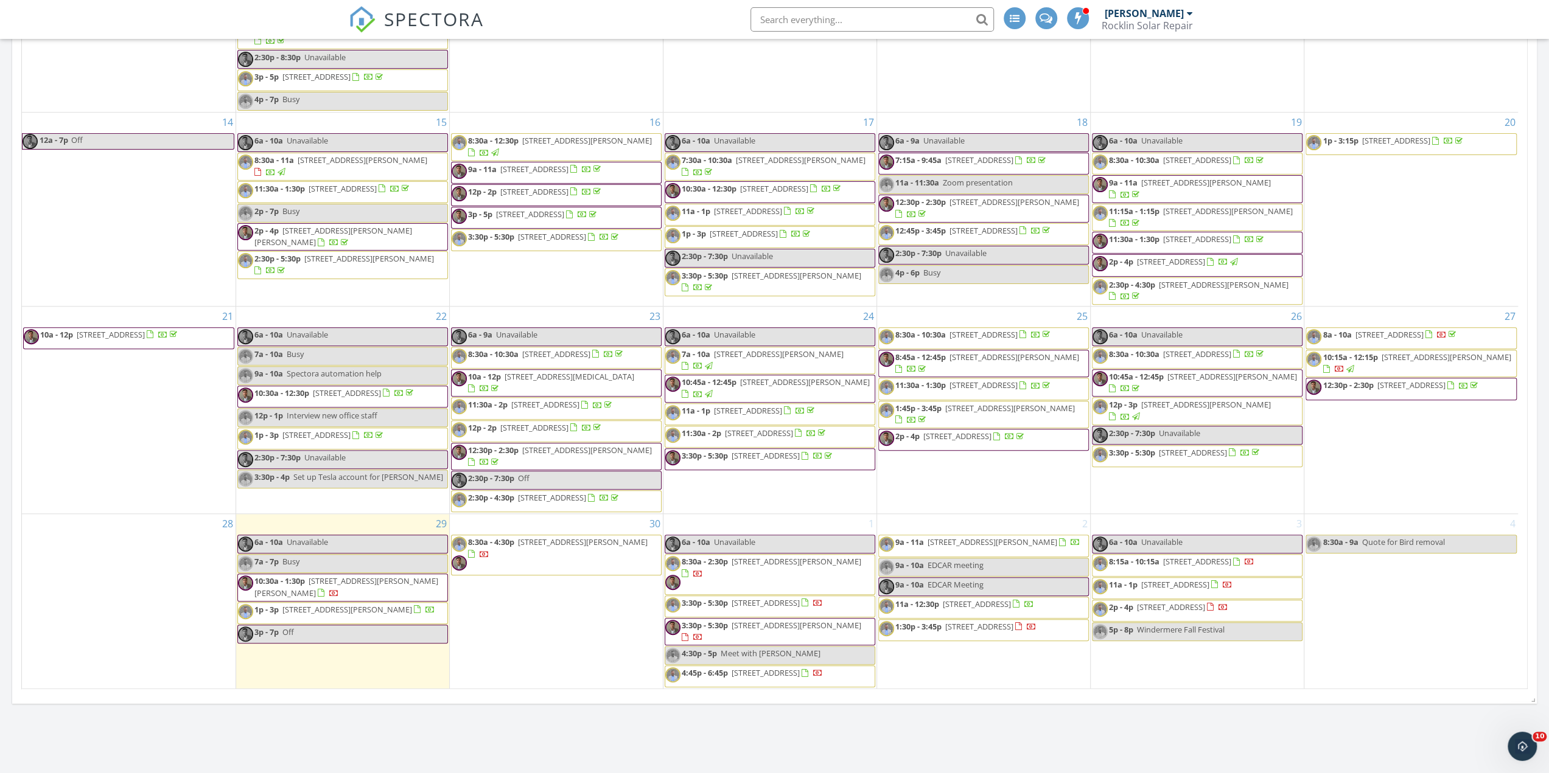
click at [336, 582] on span "10:30a - 1:30p 2109 Sargent Ct, Davis 95618" at bounding box center [342, 588] width 209 height 24
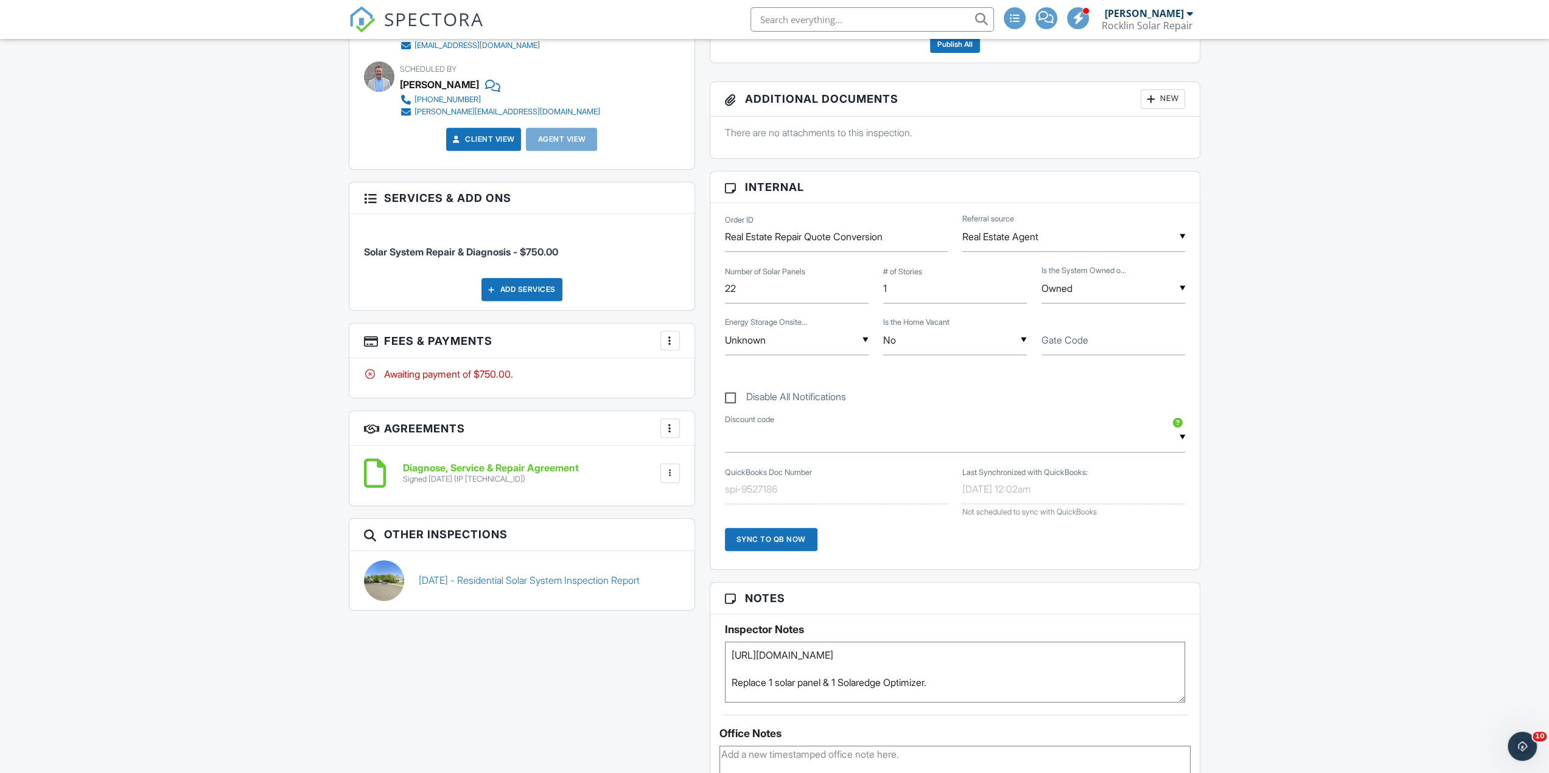
scroll to position [487, 0]
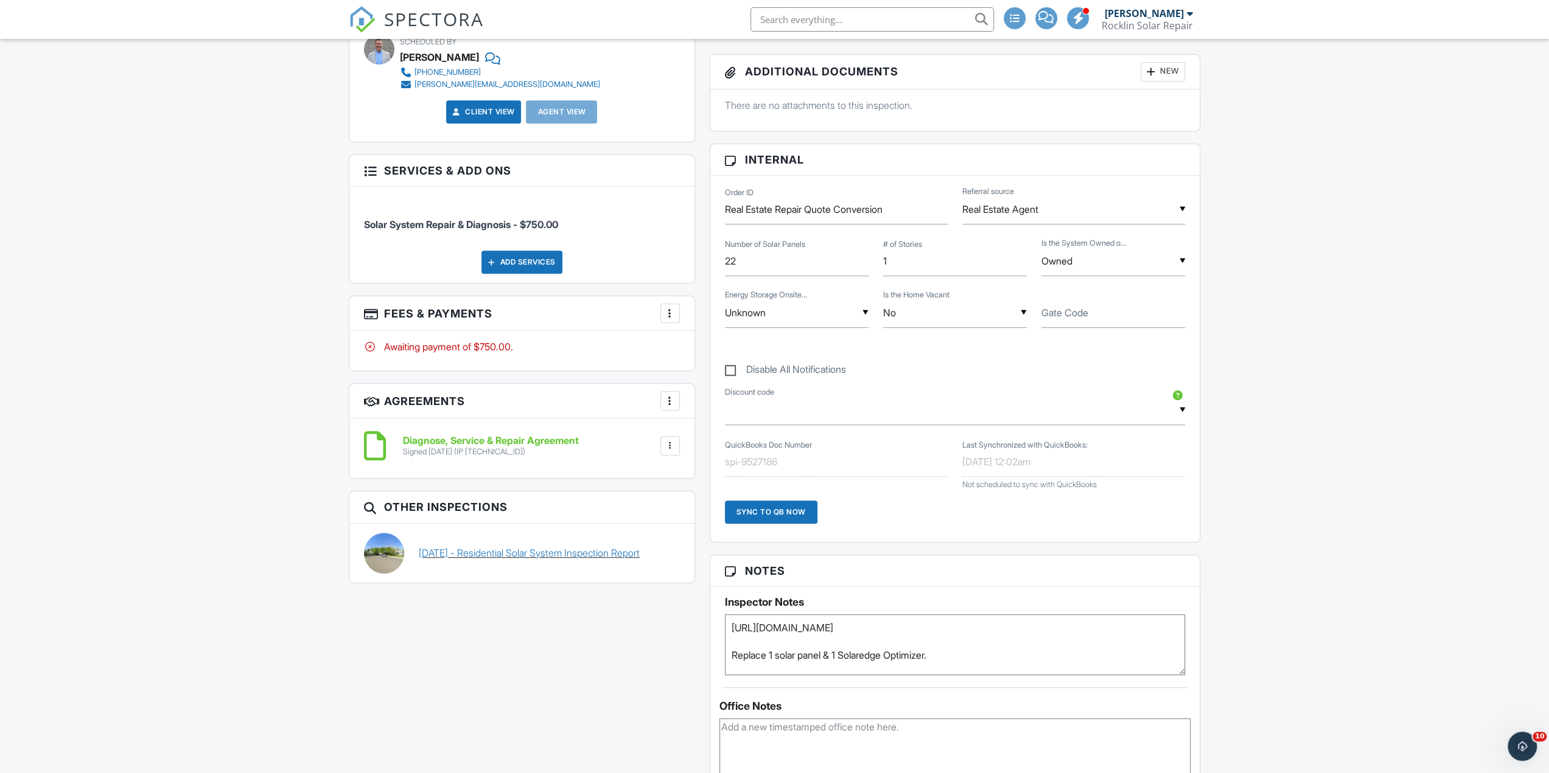
click at [526, 551] on link "[DATE] - Residential Solar System Inspection Report" at bounding box center [529, 552] width 221 height 13
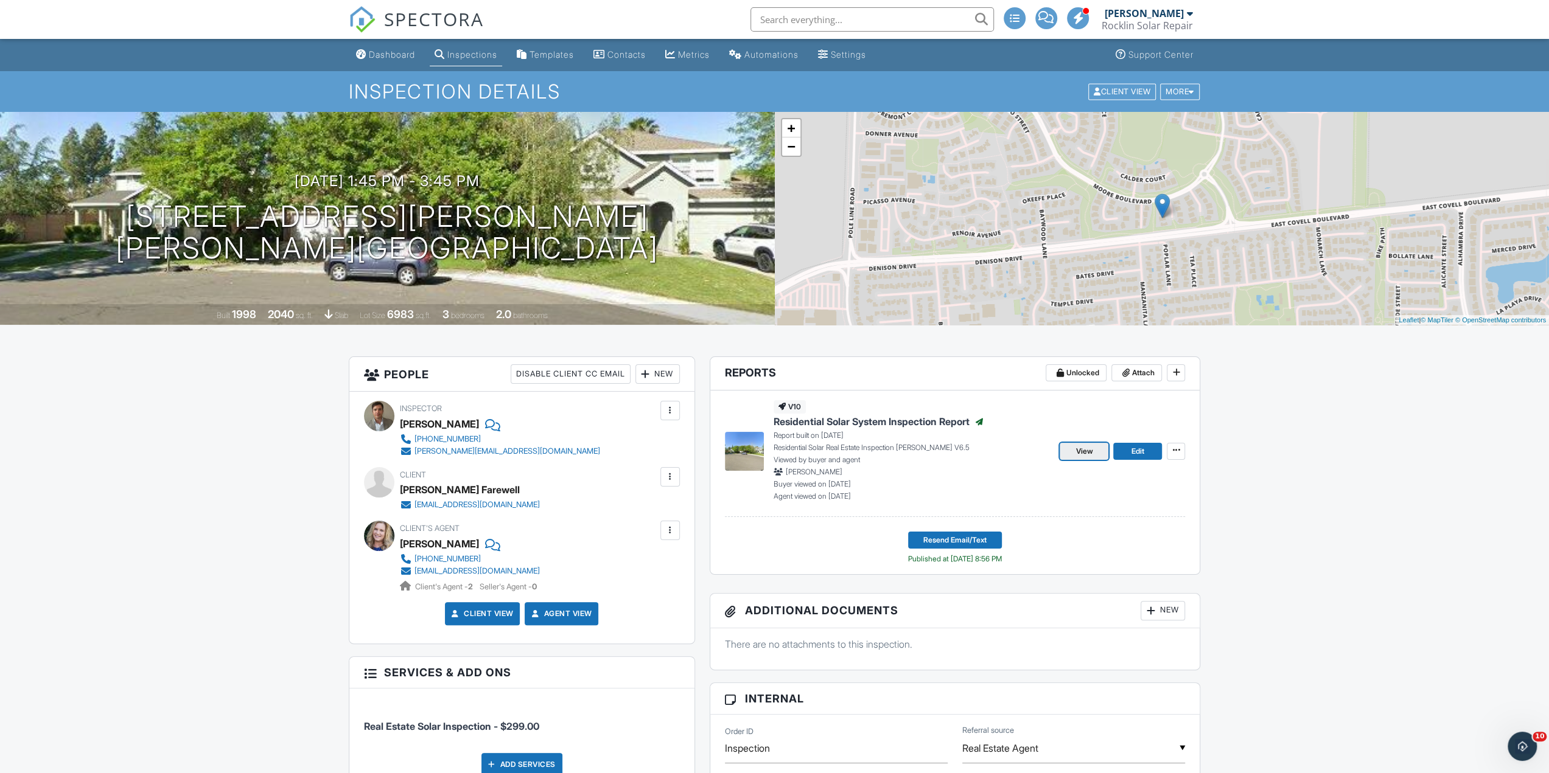
click at [1092, 451] on span "View" at bounding box center [1083, 451] width 17 height 12
click at [390, 52] on div "Dashboard" at bounding box center [392, 54] width 46 height 10
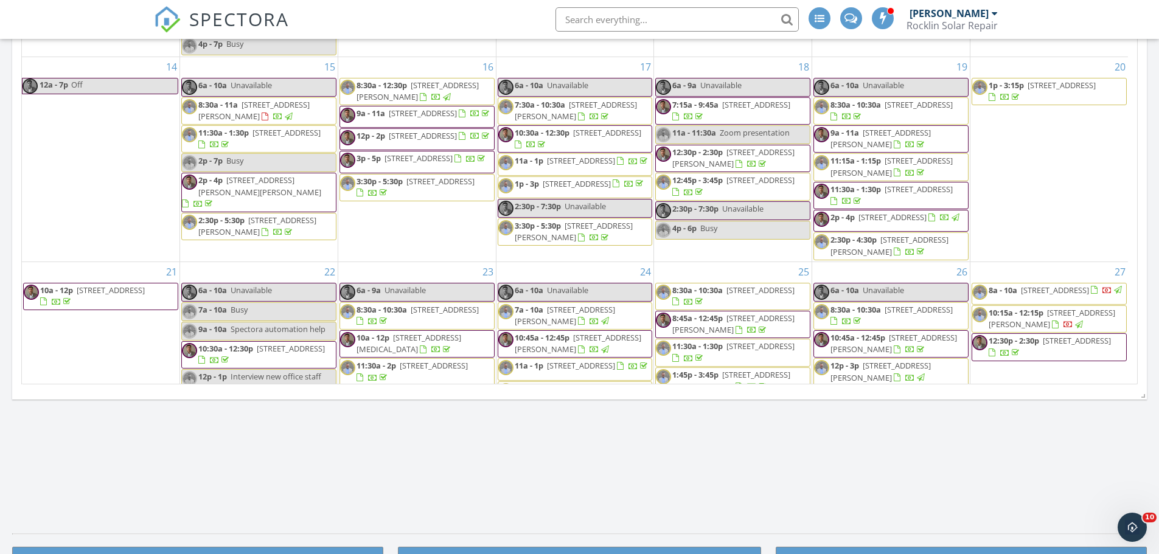
scroll to position [327, 0]
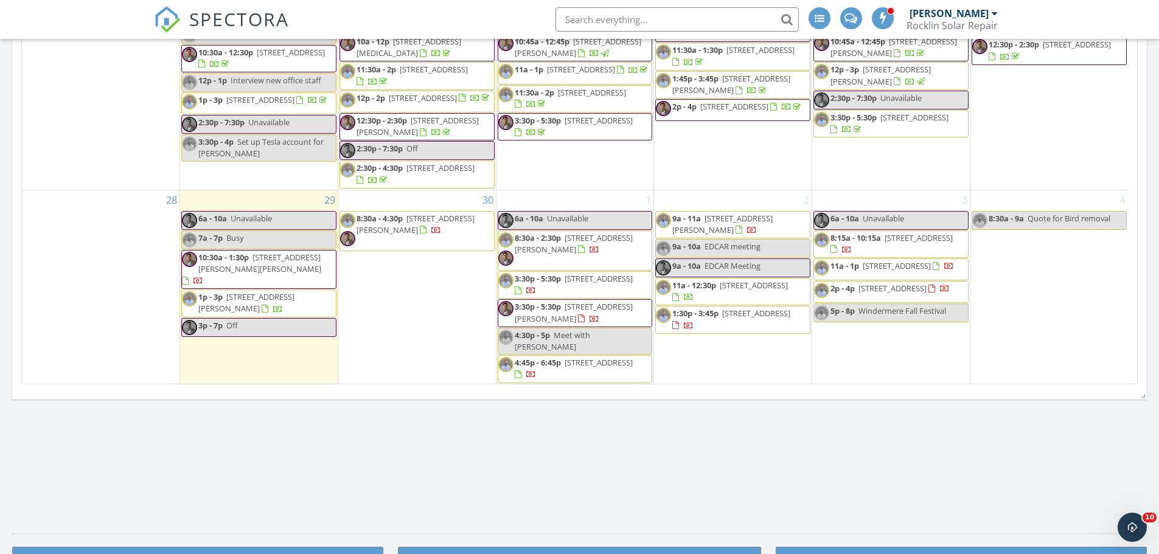
click at [282, 276] on span "10:30a - 1:30p [STREET_ADDRESS][PERSON_NAME][PERSON_NAME]" at bounding box center [259, 270] width 154 height 36
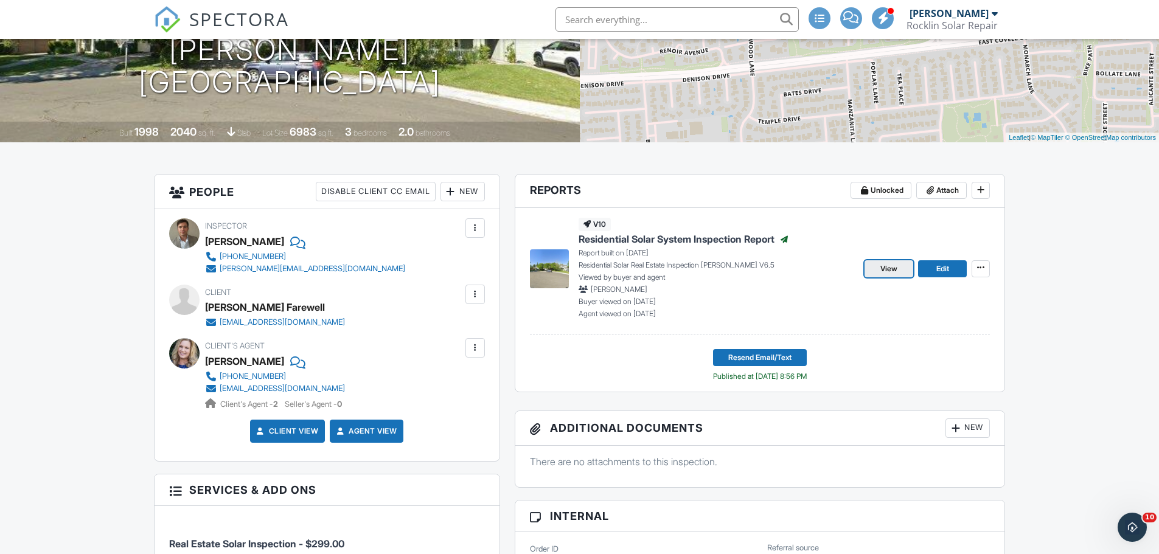
click at [885, 265] on span "View" at bounding box center [888, 269] width 17 height 12
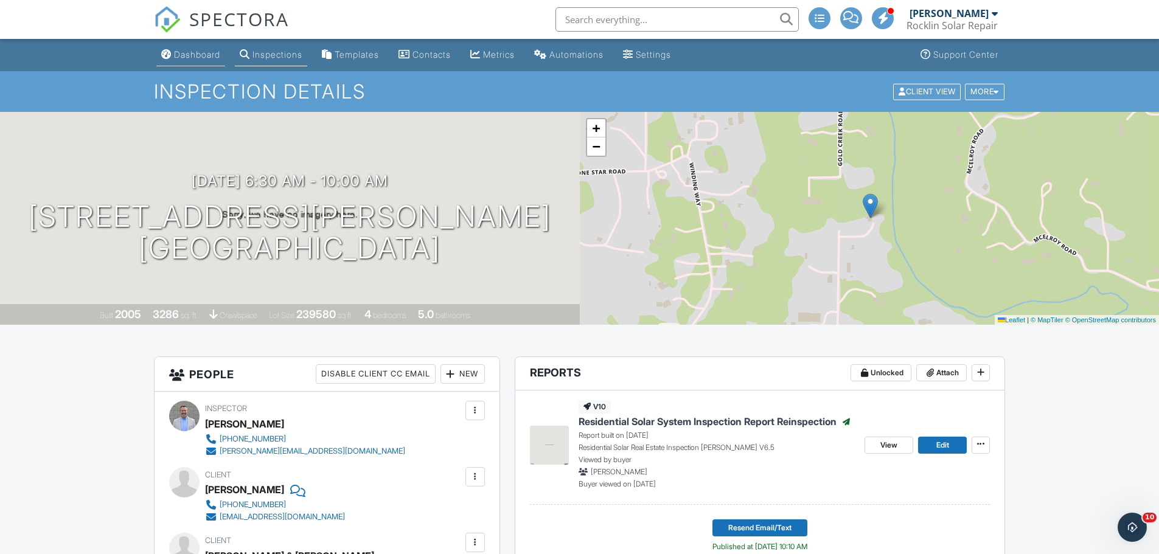
click at [202, 48] on link "Dashboard" at bounding box center [190, 55] width 69 height 23
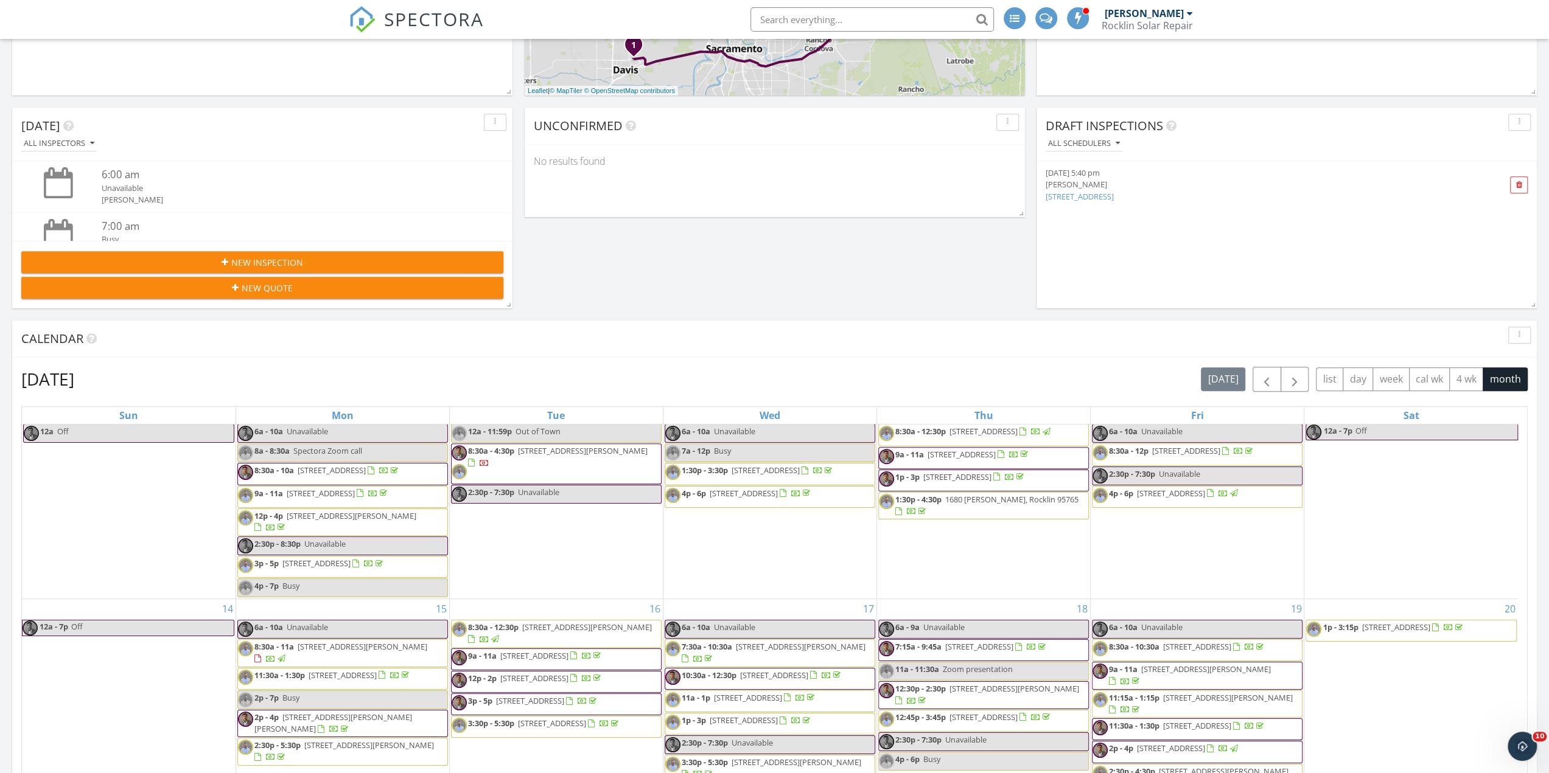
scroll to position [974, 0]
